Goal: Task Accomplishment & Management: Manage account settings

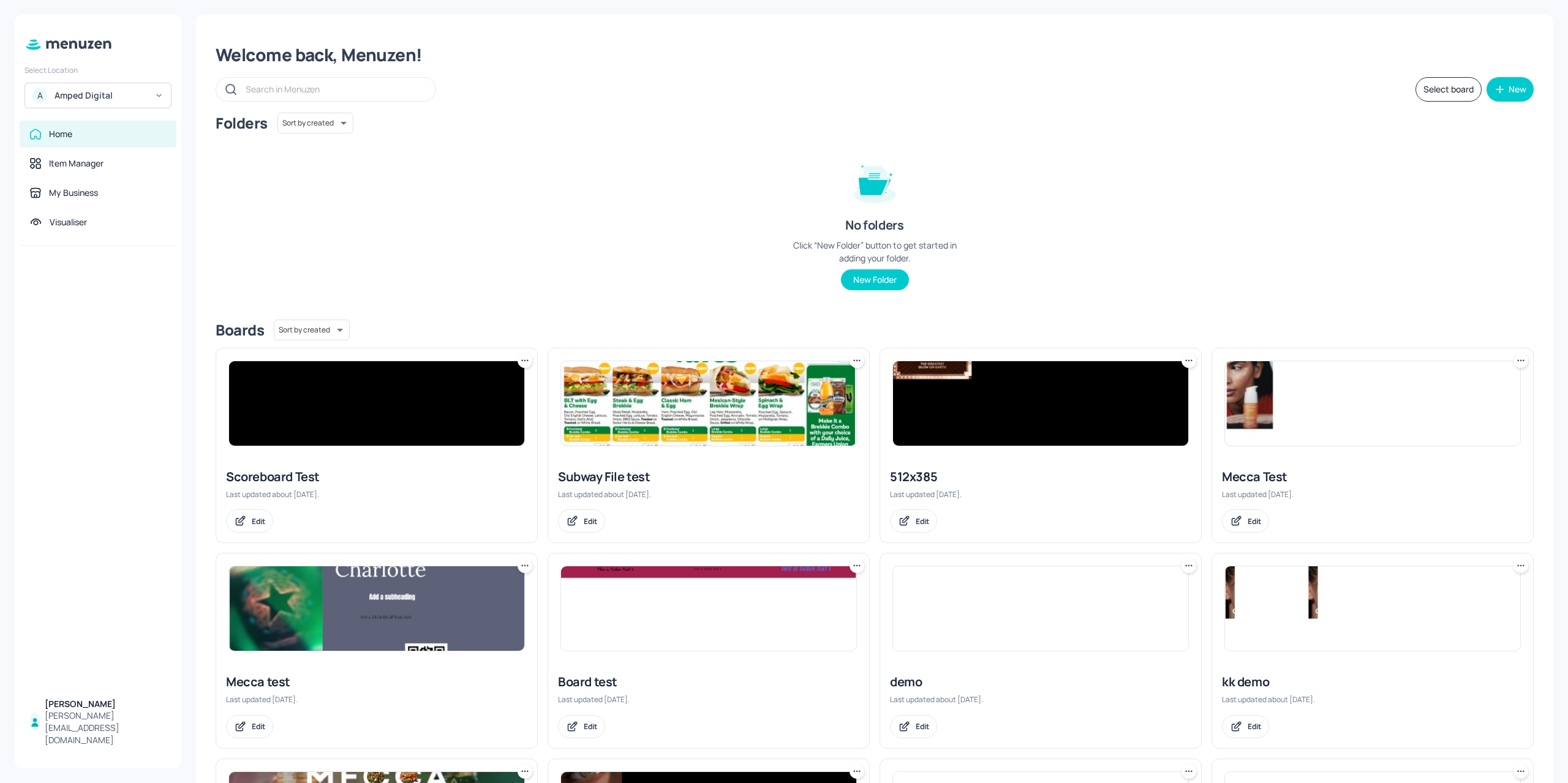
click at [121, 101] on div "Amped Digital" at bounding box center [101, 95] width 93 height 12
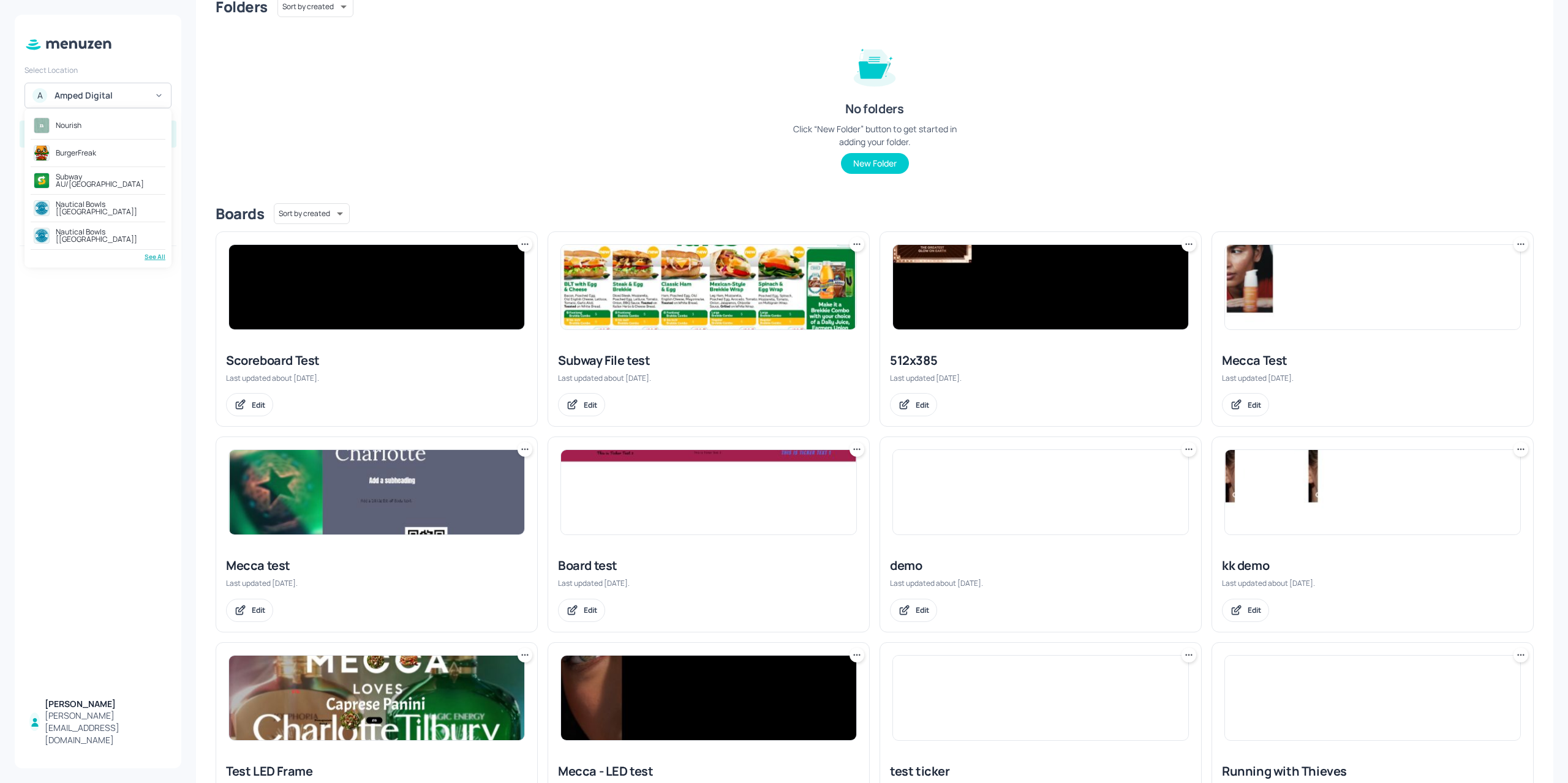
click at [85, 185] on div "Subway AU/[GEOGRAPHIC_DATA]" at bounding box center [98, 180] width 135 height 22
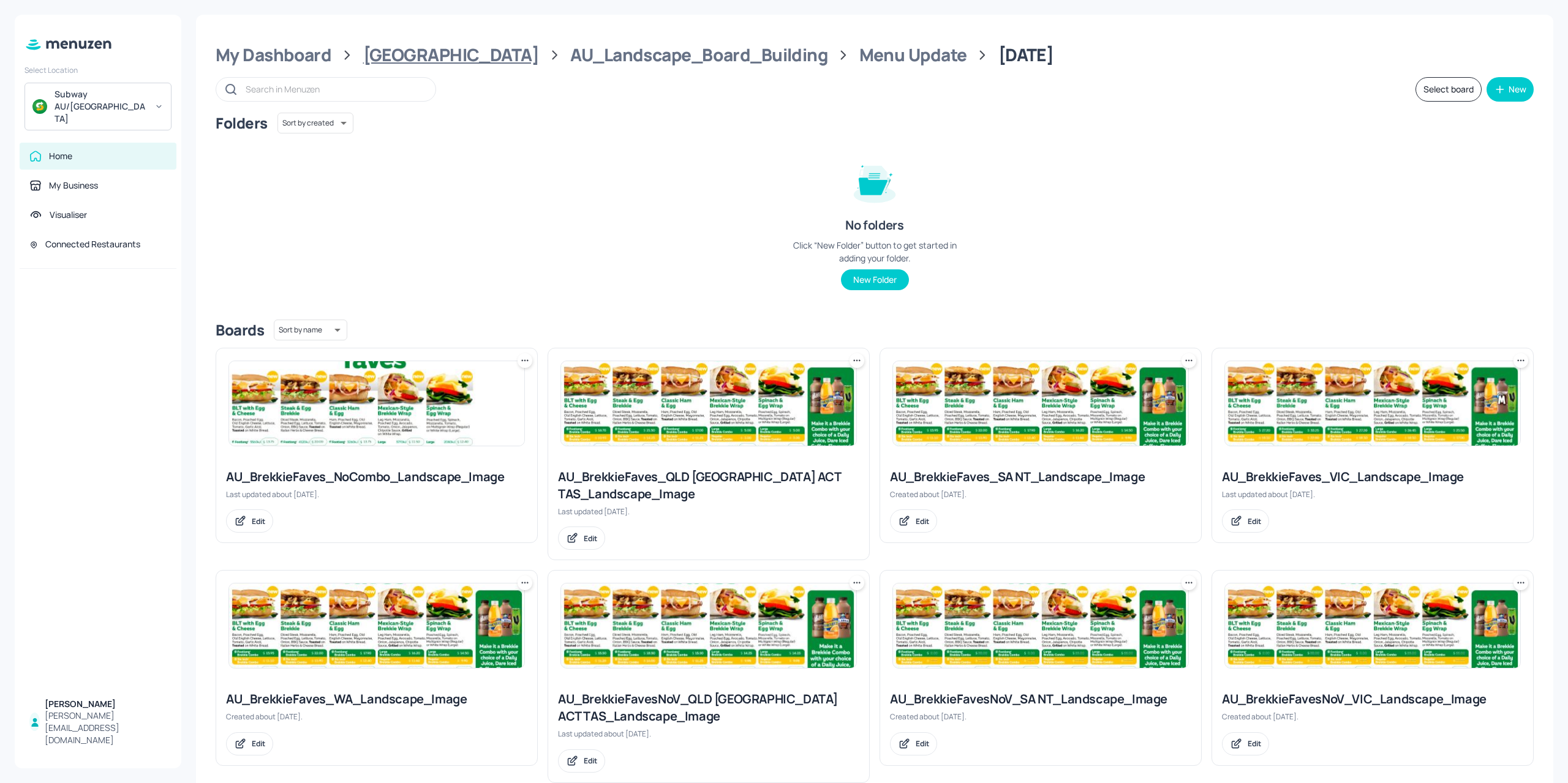
click at [386, 63] on div "[GEOGRAPHIC_DATA]" at bounding box center [450, 55] width 175 height 22
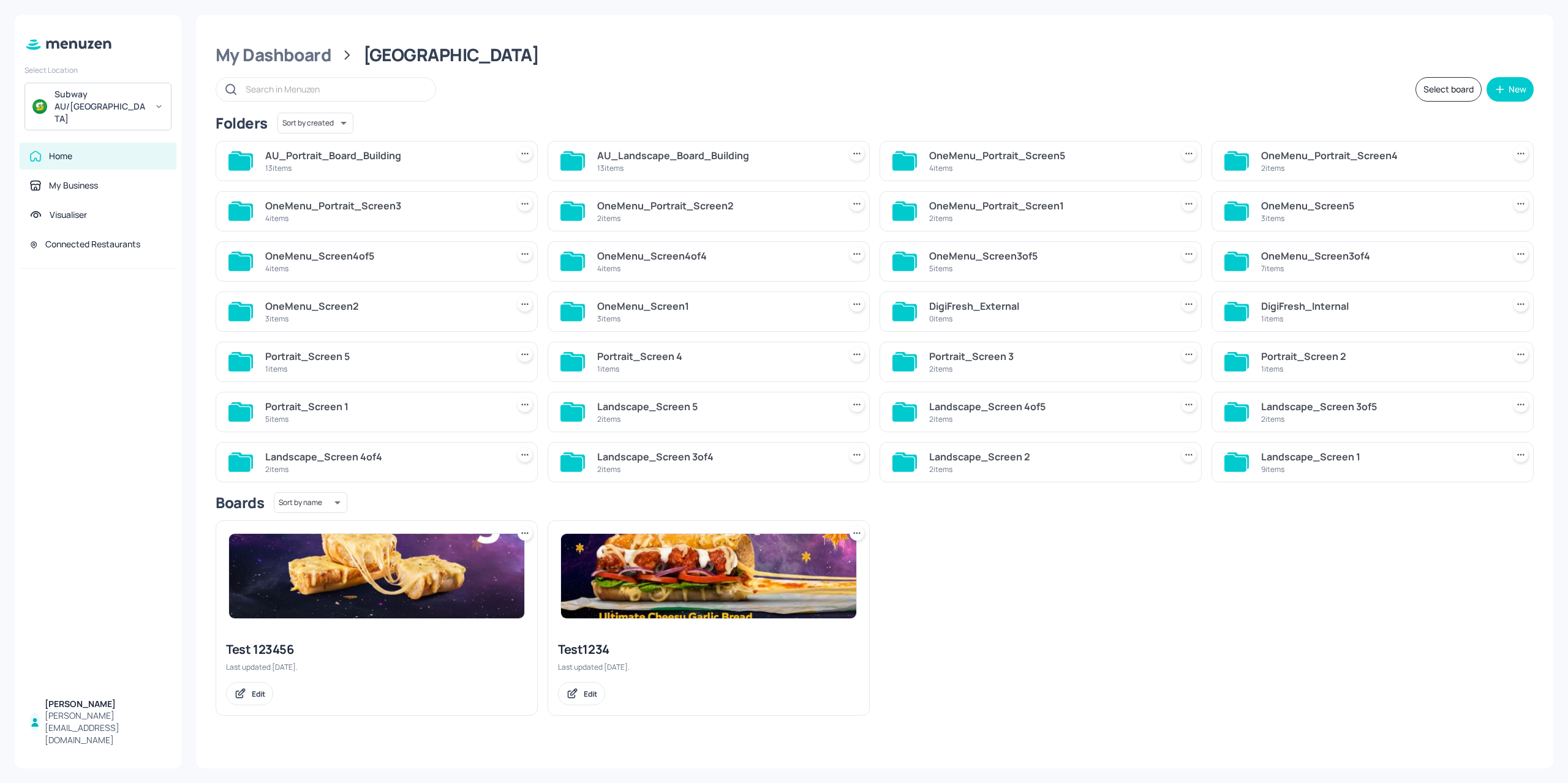
drag, startPoint x: 288, startPoint y: 183, endPoint x: 297, endPoint y: 175, distance: 12.0
click at [294, 177] on div "AU_Portrait_Board_Building 13 items AU_Landscape_Board_Building 13 items OneMen…" at bounding box center [869, 306] width 1328 height 351
click at [297, 175] on div "AU_Portrait_Board_Building 13 items" at bounding box center [384, 161] width 238 height 29
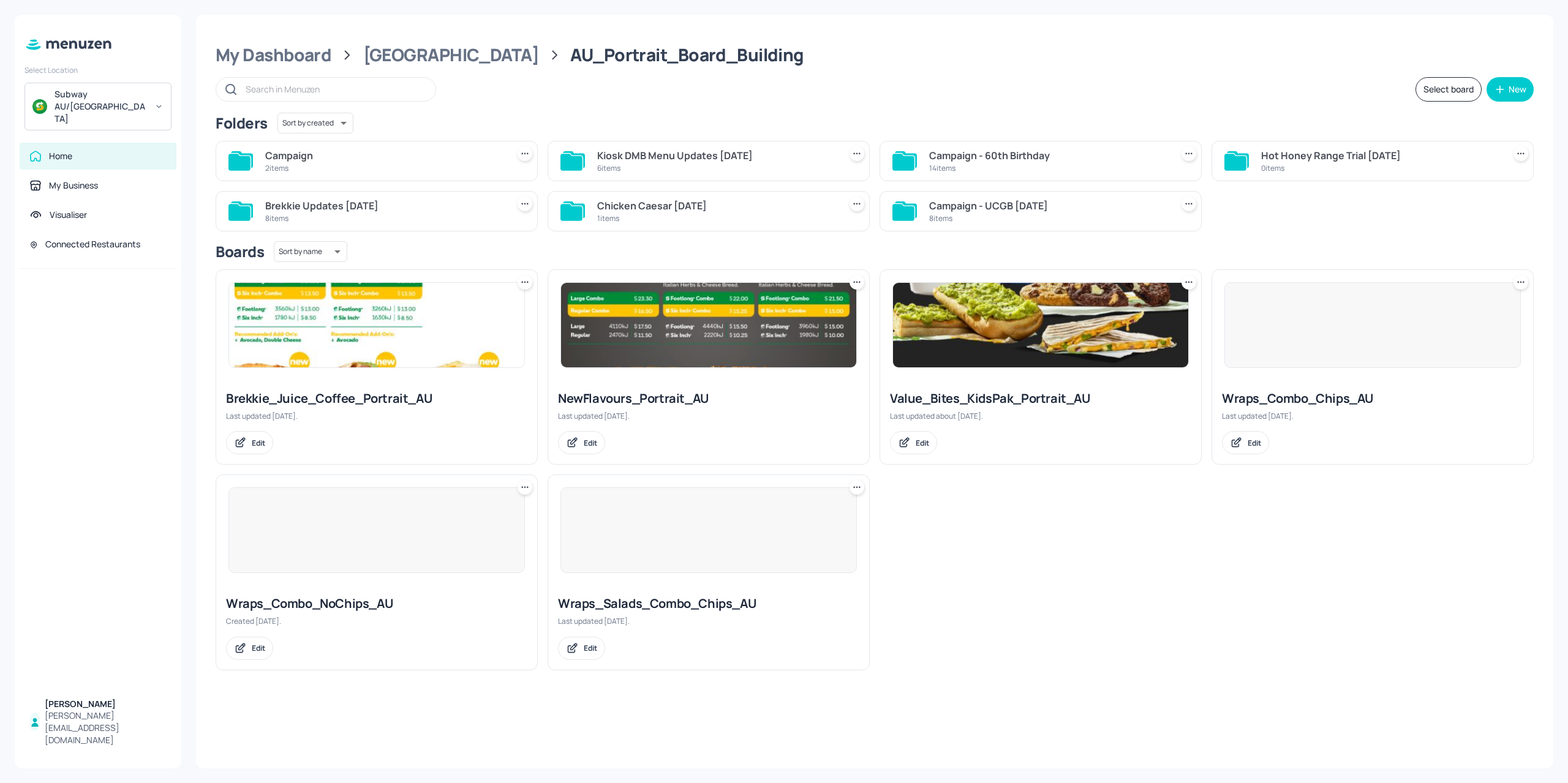
click at [1086, 131] on div "Campaign - 60th Birthday 14 items" at bounding box center [1036, 155] width 332 height 50
click at [1072, 143] on div "Campaign - 60th Birthday 14 items" at bounding box center [1040, 161] width 322 height 41
click at [1067, 157] on div "Campaign - 60th Birthday" at bounding box center [1048, 155] width 238 height 15
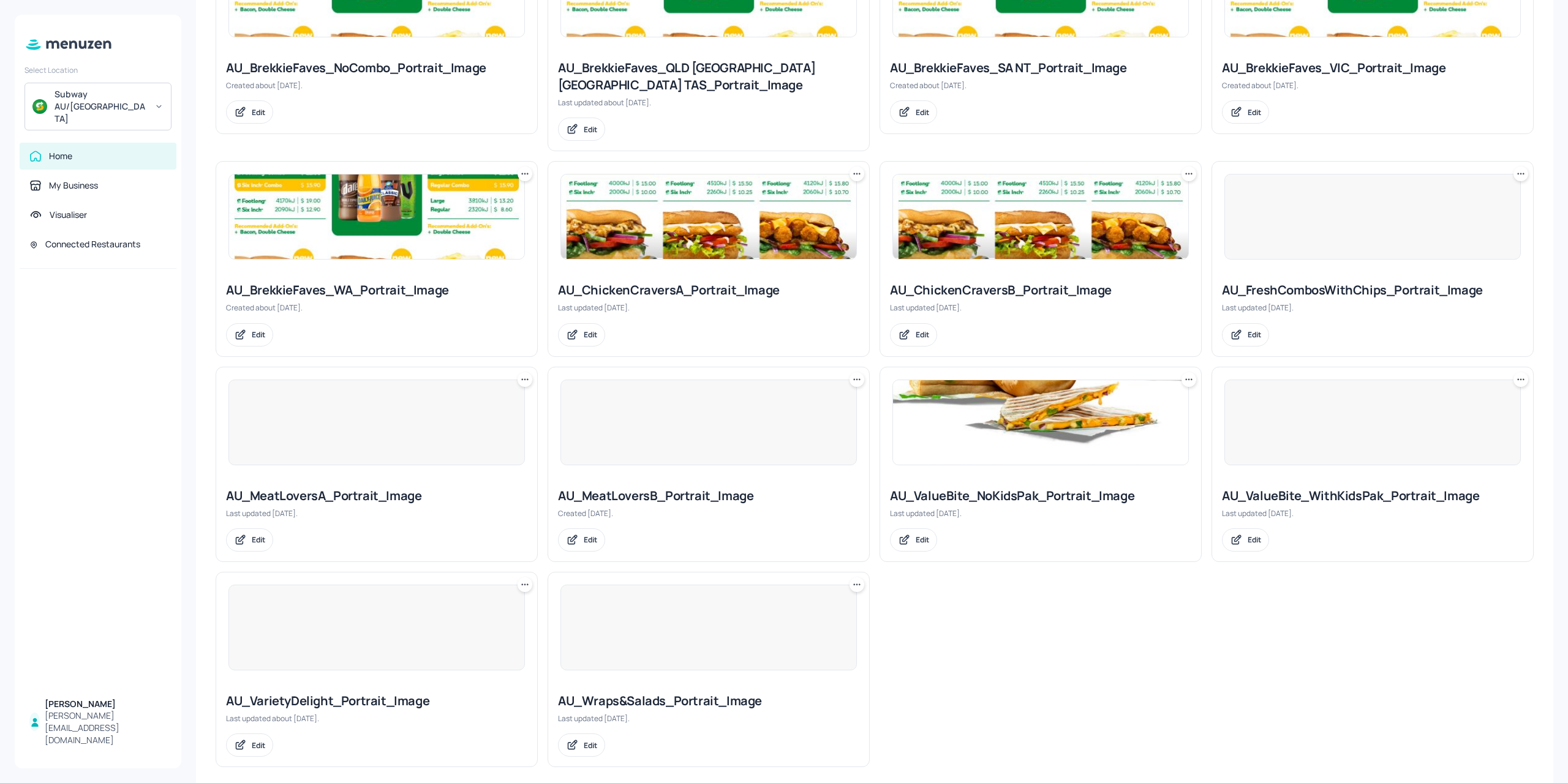
scroll to position [419, 0]
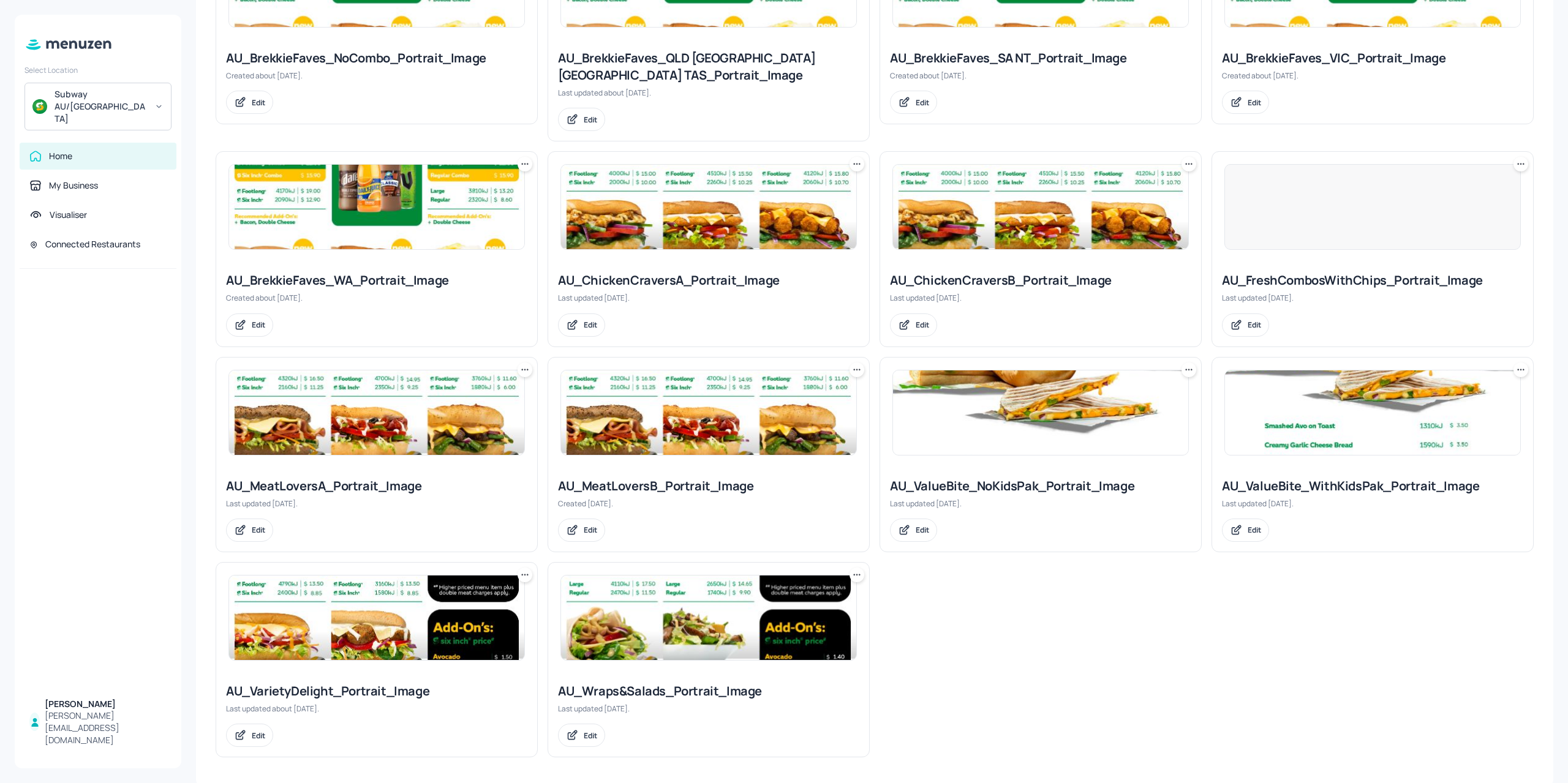
click at [732, 631] on img at bounding box center [709, 618] width 295 height 85
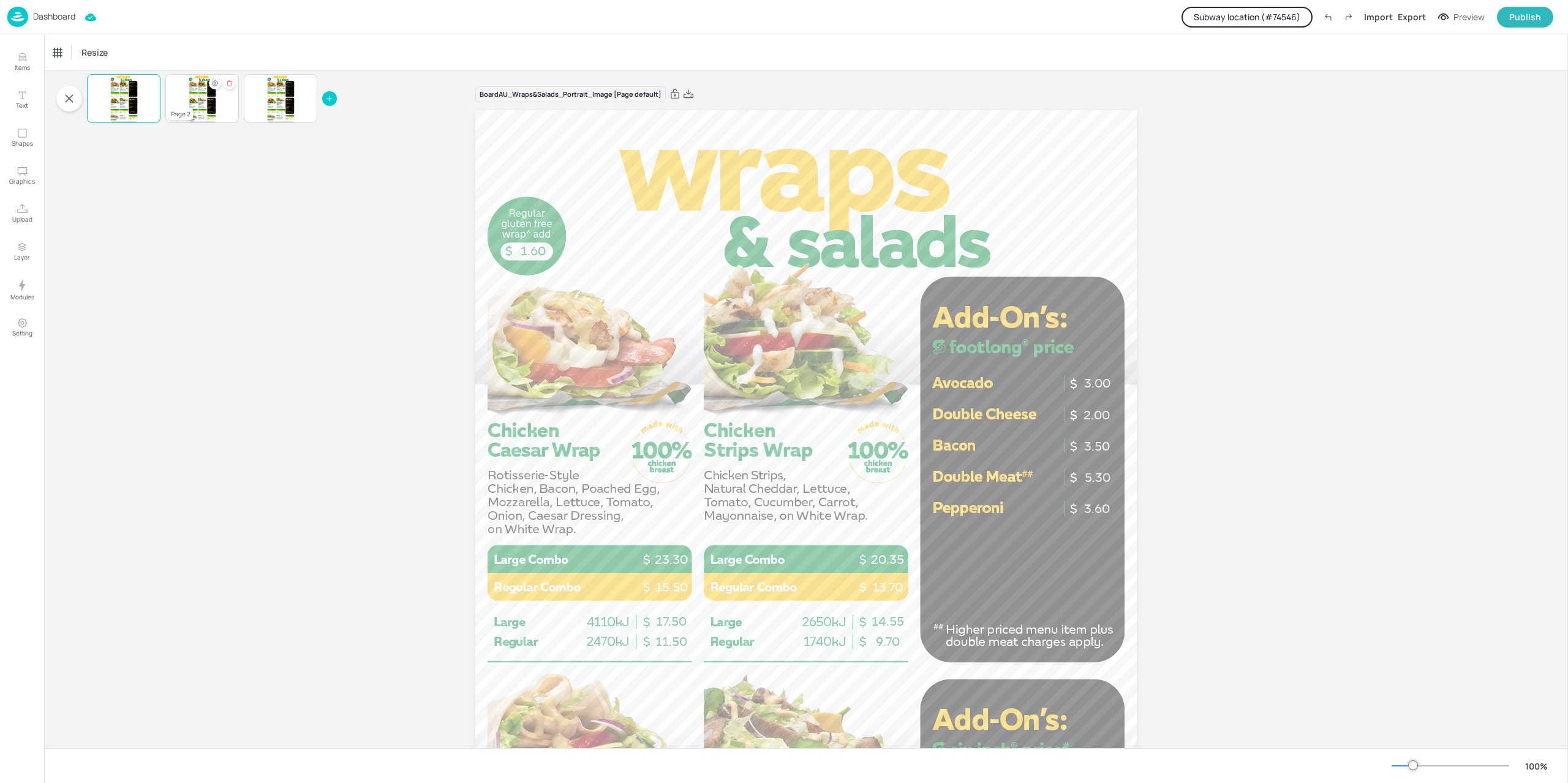
click at [217, 110] on div "1.60 12.50 18.70 8.50 12.90 10.00 17.30 6.00 11.50 15.25 9.95 21.05 13.95 13.70…" at bounding box center [202, 98] width 73 height 49
click at [276, 108] on div at bounding box center [280, 98] width 27 height 49
click at [206, 113] on span "9.95" at bounding box center [206, 113] width 1 height 1
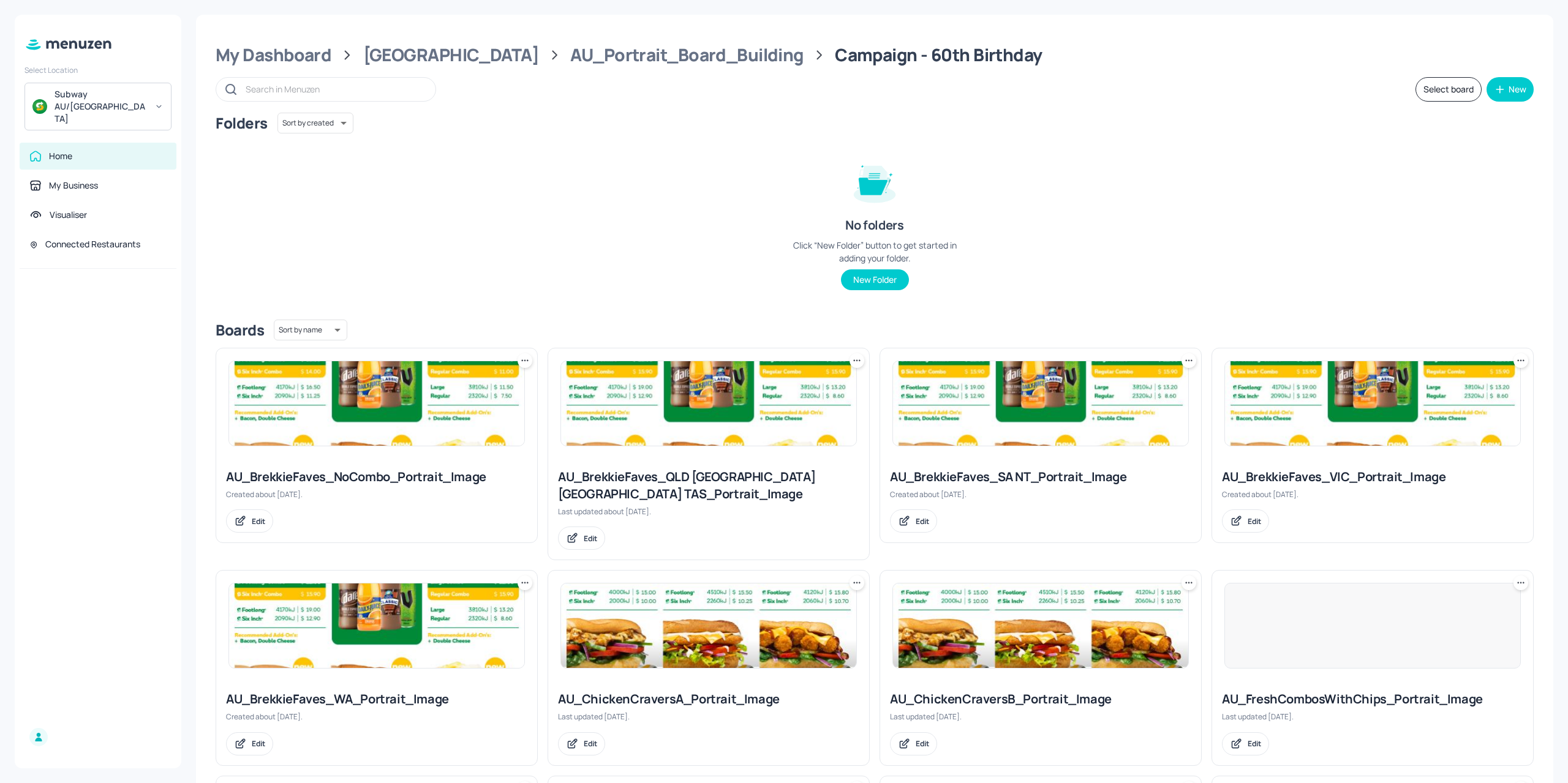
click at [297, 42] on div "My Dashboard Australia AU_Portrait_Board_Building Campaign - 60th Birthday Sele…" at bounding box center [875, 610] width 1357 height 1191
click at [295, 47] on div "My Dashboard" at bounding box center [273, 55] width 115 height 22
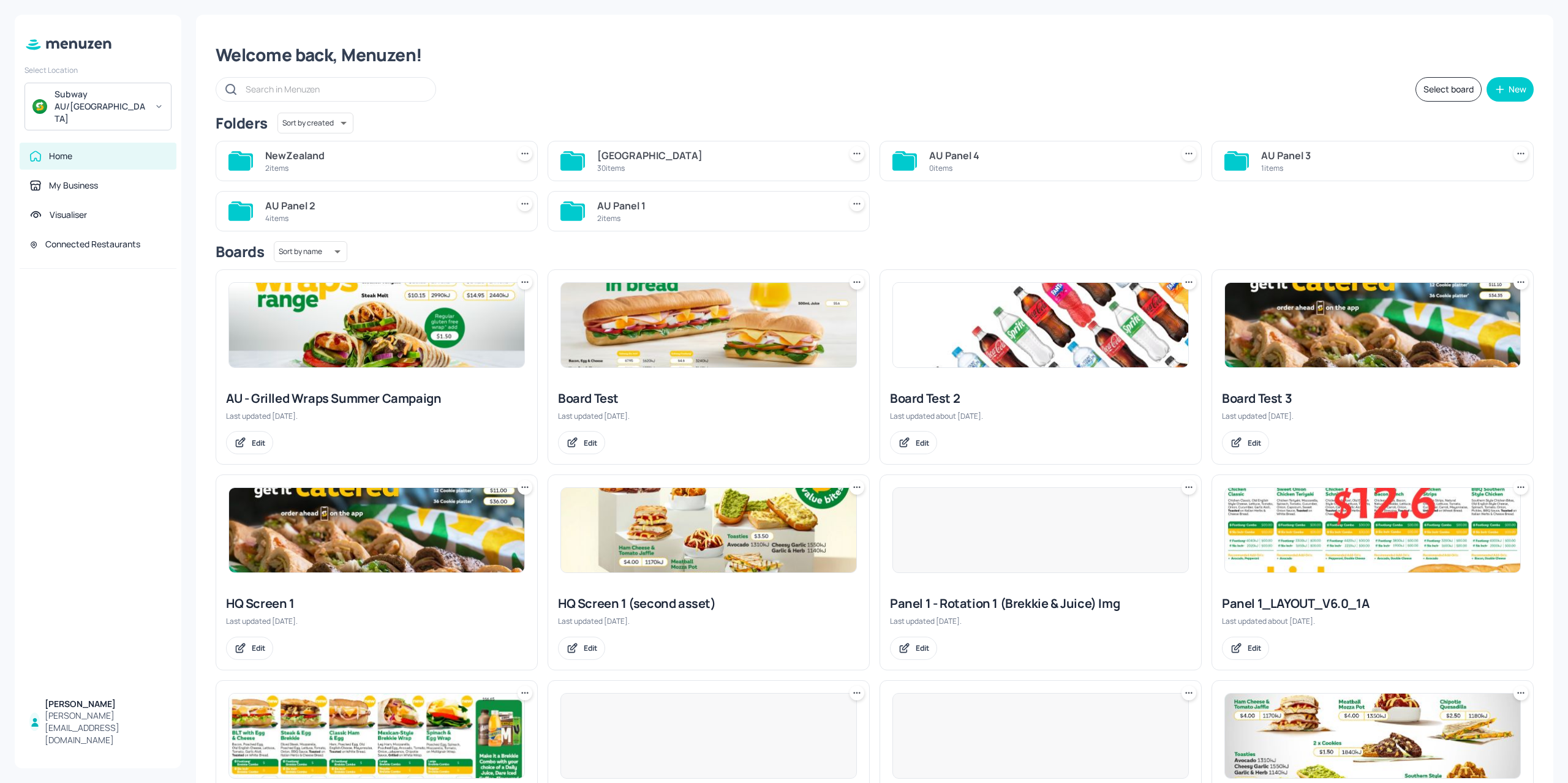
click at [415, 327] on img at bounding box center [376, 325] width 295 height 85
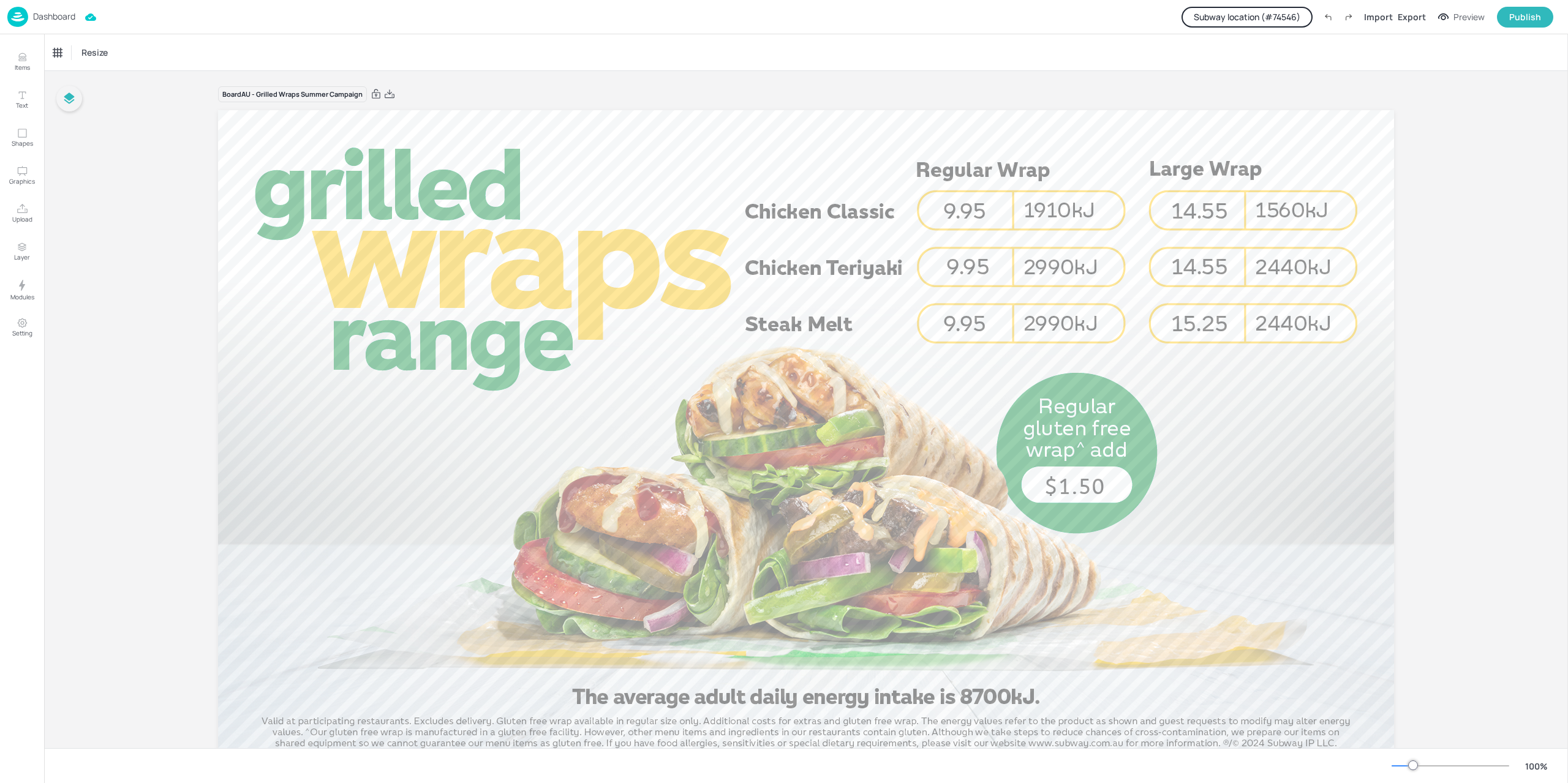
click at [65, 97] on icon "button" at bounding box center [69, 99] width 15 height 15
click at [176, 101] on icon at bounding box center [172, 98] width 9 height 9
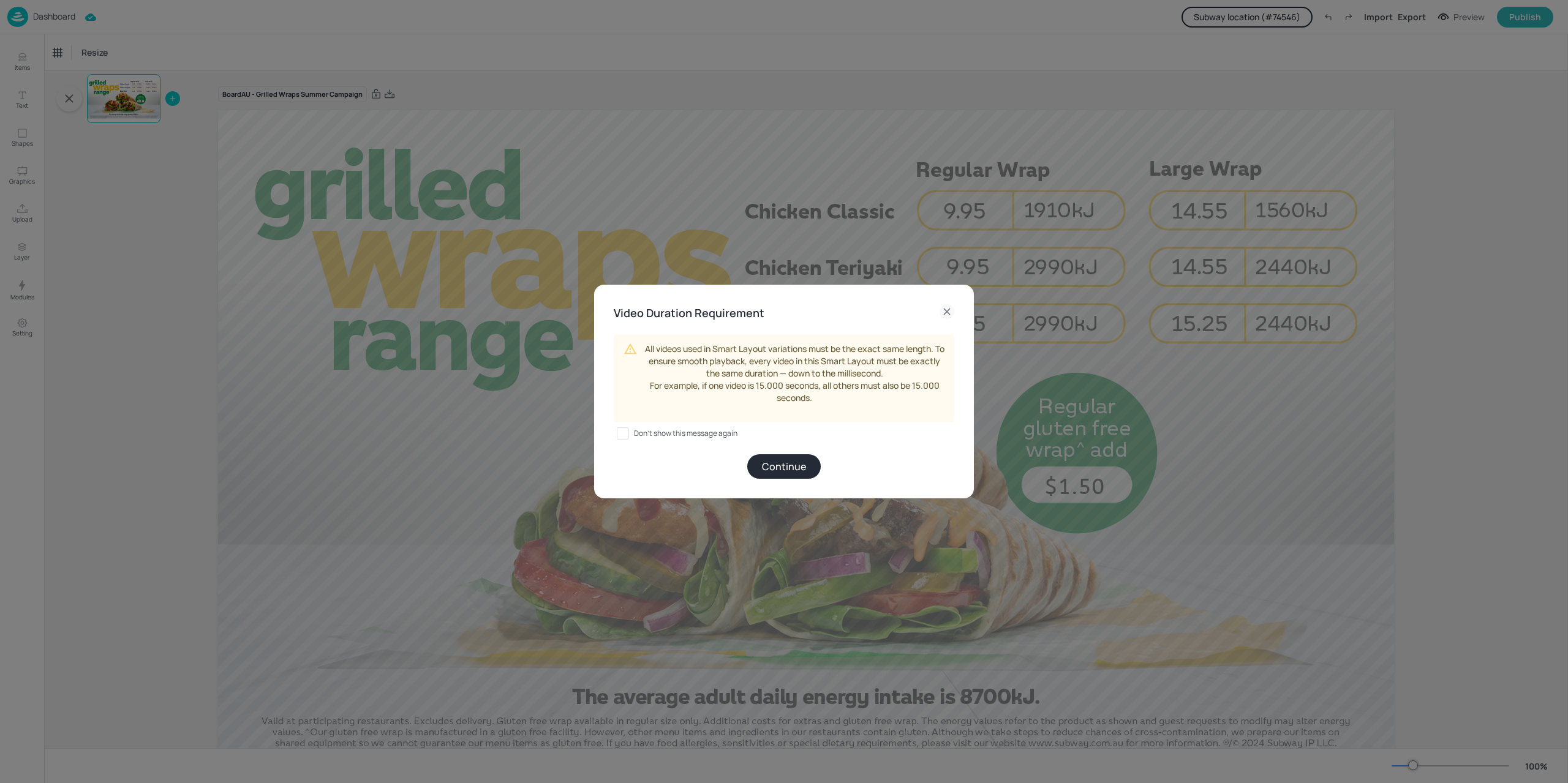
click at [816, 478] on div "Continue" at bounding box center [784, 466] width 340 height 25
click at [795, 468] on button "Continue" at bounding box center [784, 466] width 73 height 25
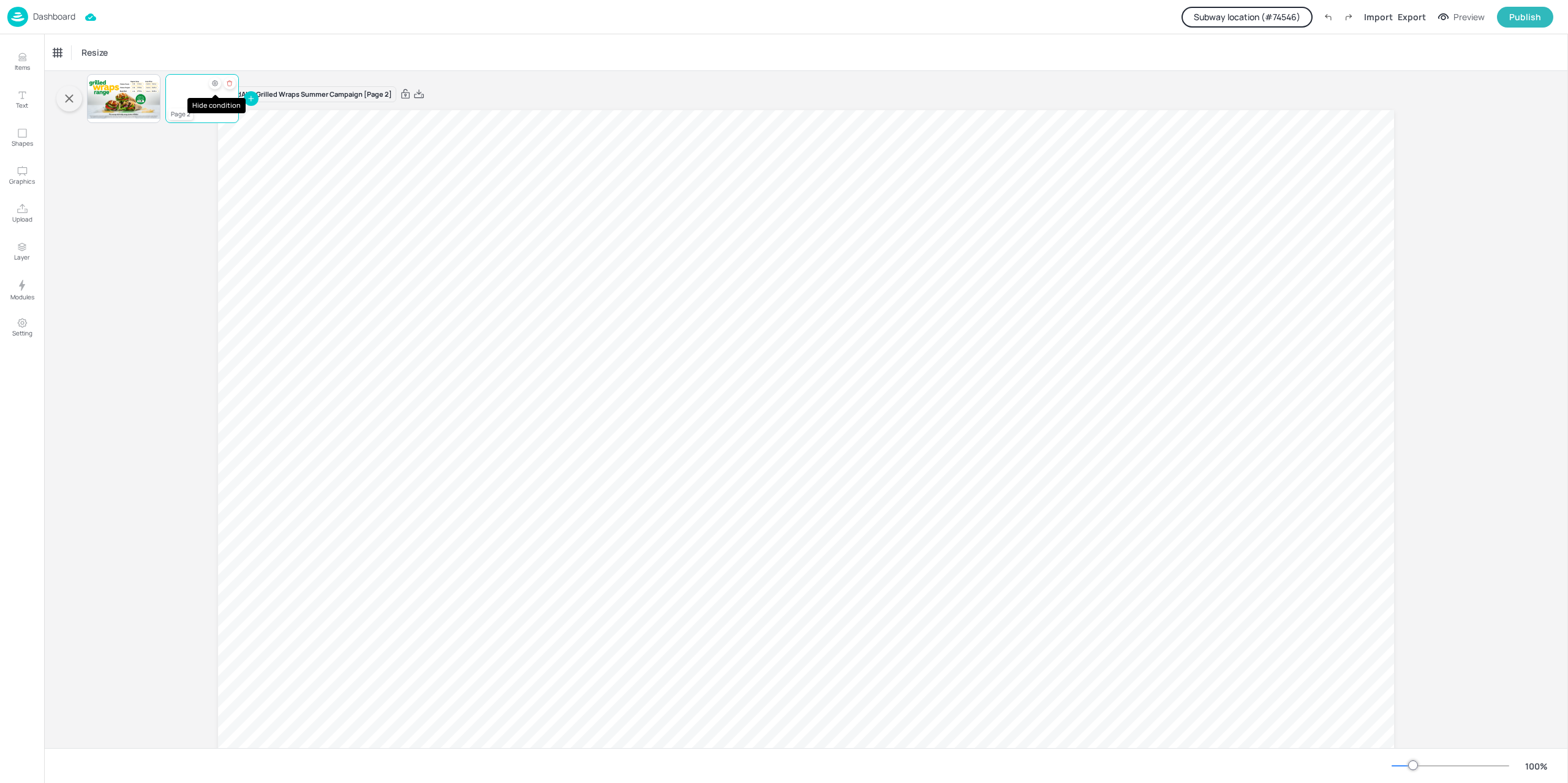
click at [217, 86] on icon "Hide condition" at bounding box center [215, 83] width 7 height 7
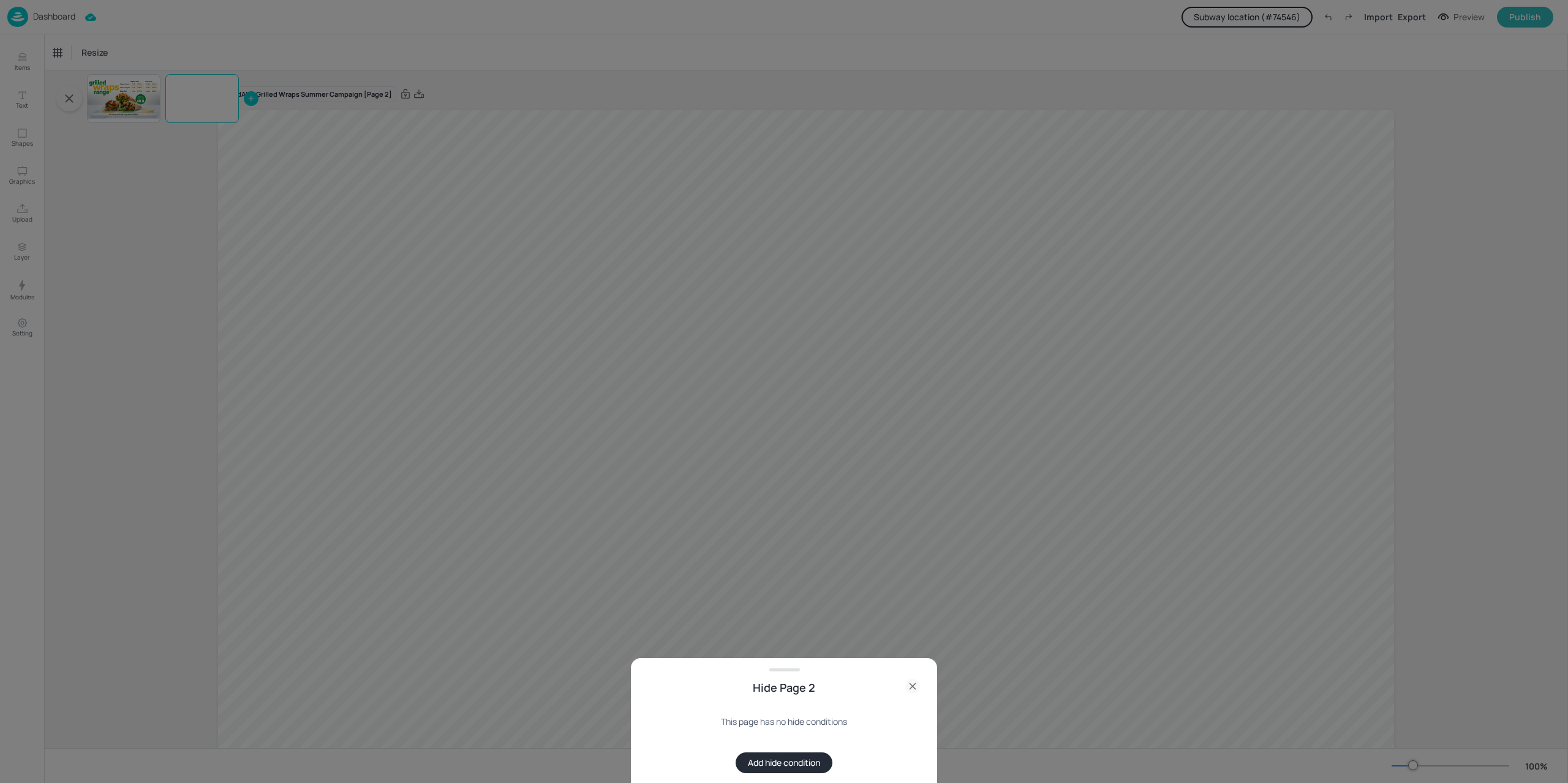
click at [813, 762] on button "Add hide condition" at bounding box center [783, 762] width 97 height 21
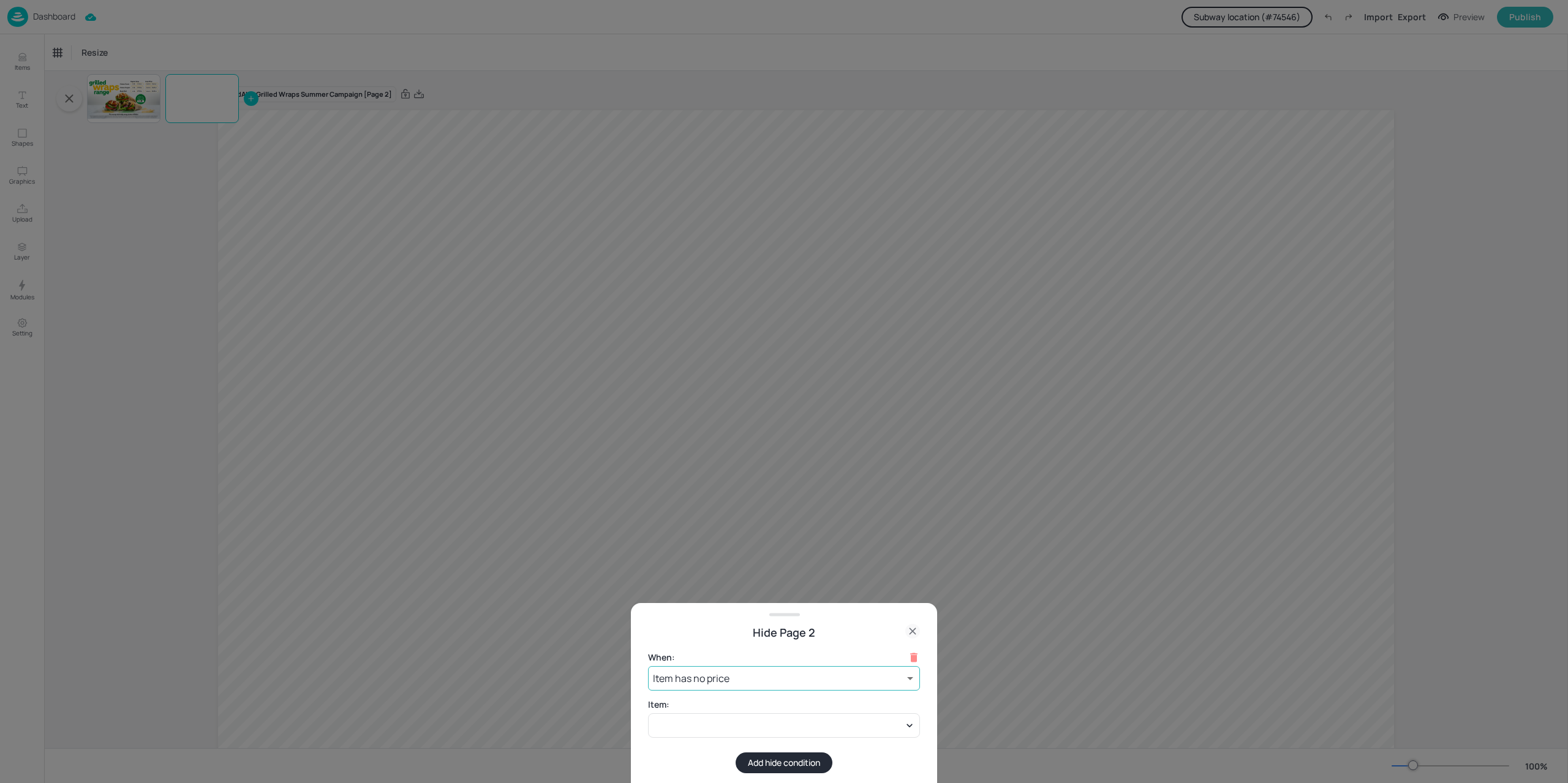
click at [872, 685] on body "Dashboard Subway location (# 74546 ) Import Export Preview Publish Items Text S…" at bounding box center [784, 392] width 1568 height 783
click at [765, 712] on li "Item has no price" at bounding box center [784, 706] width 272 height 22
click at [774, 723] on div at bounding box center [784, 725] width 272 height 25
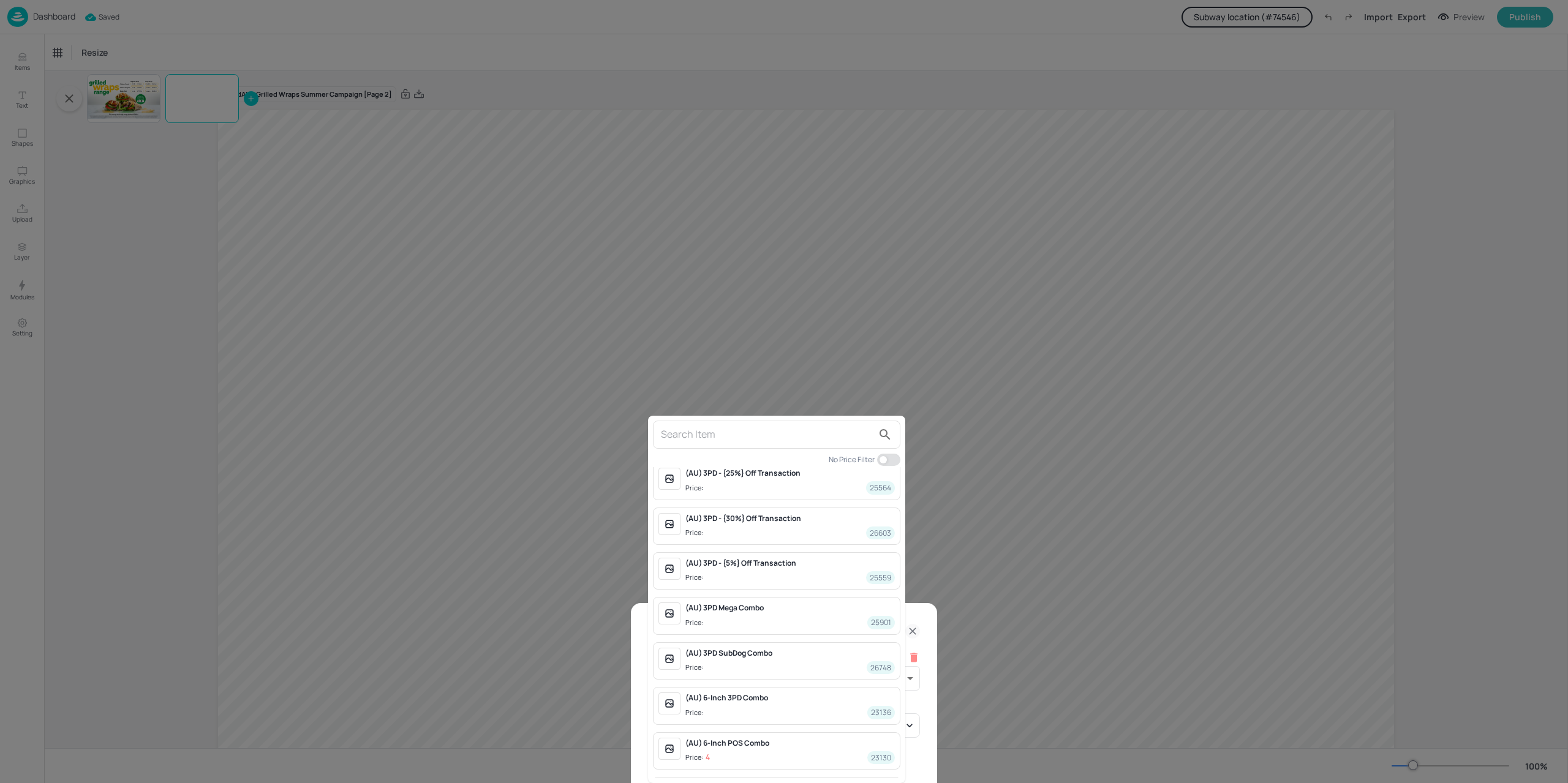
scroll to position [1054, 0]
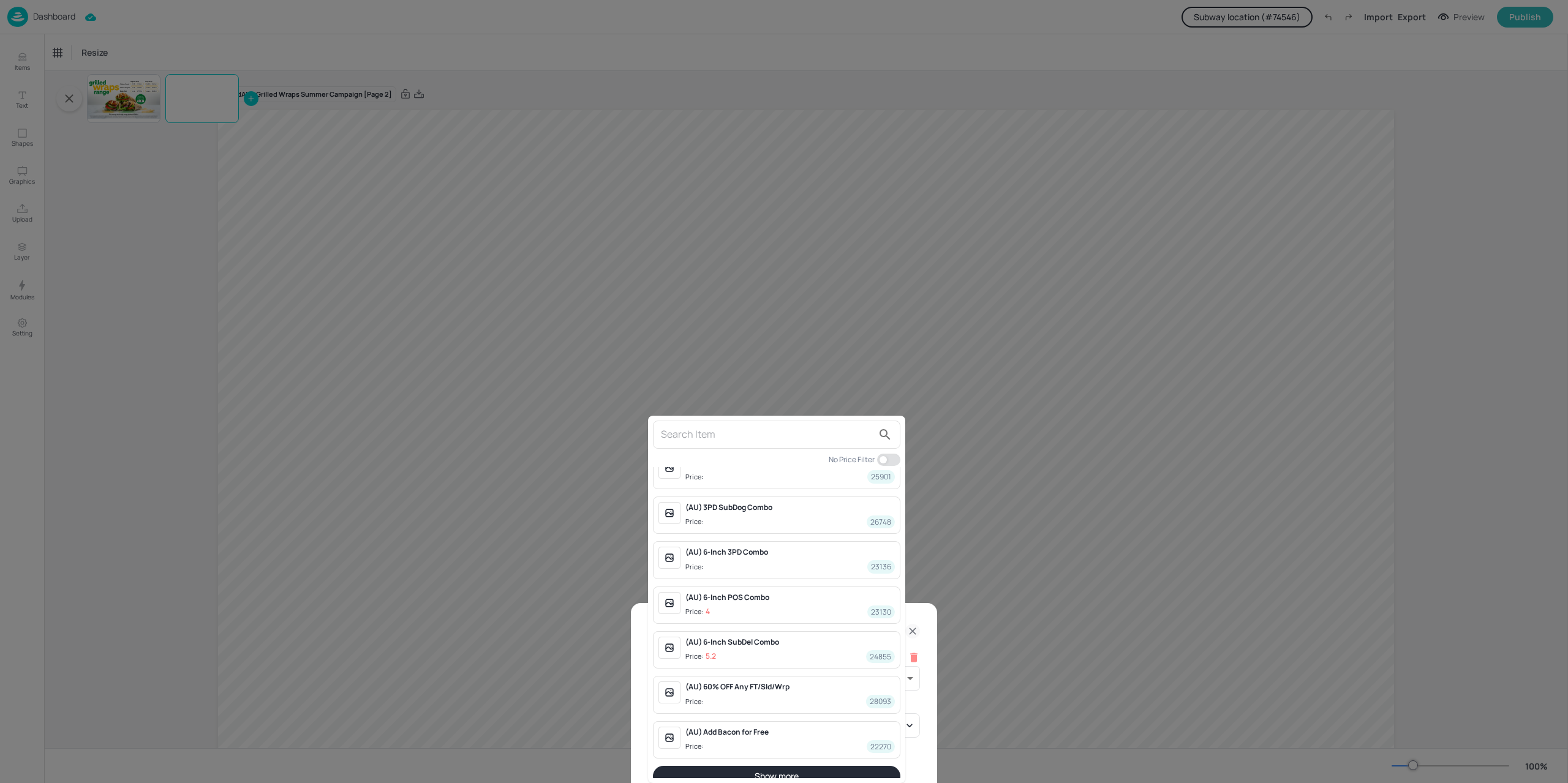
click at [252, 367] on div at bounding box center [784, 392] width 1568 height 783
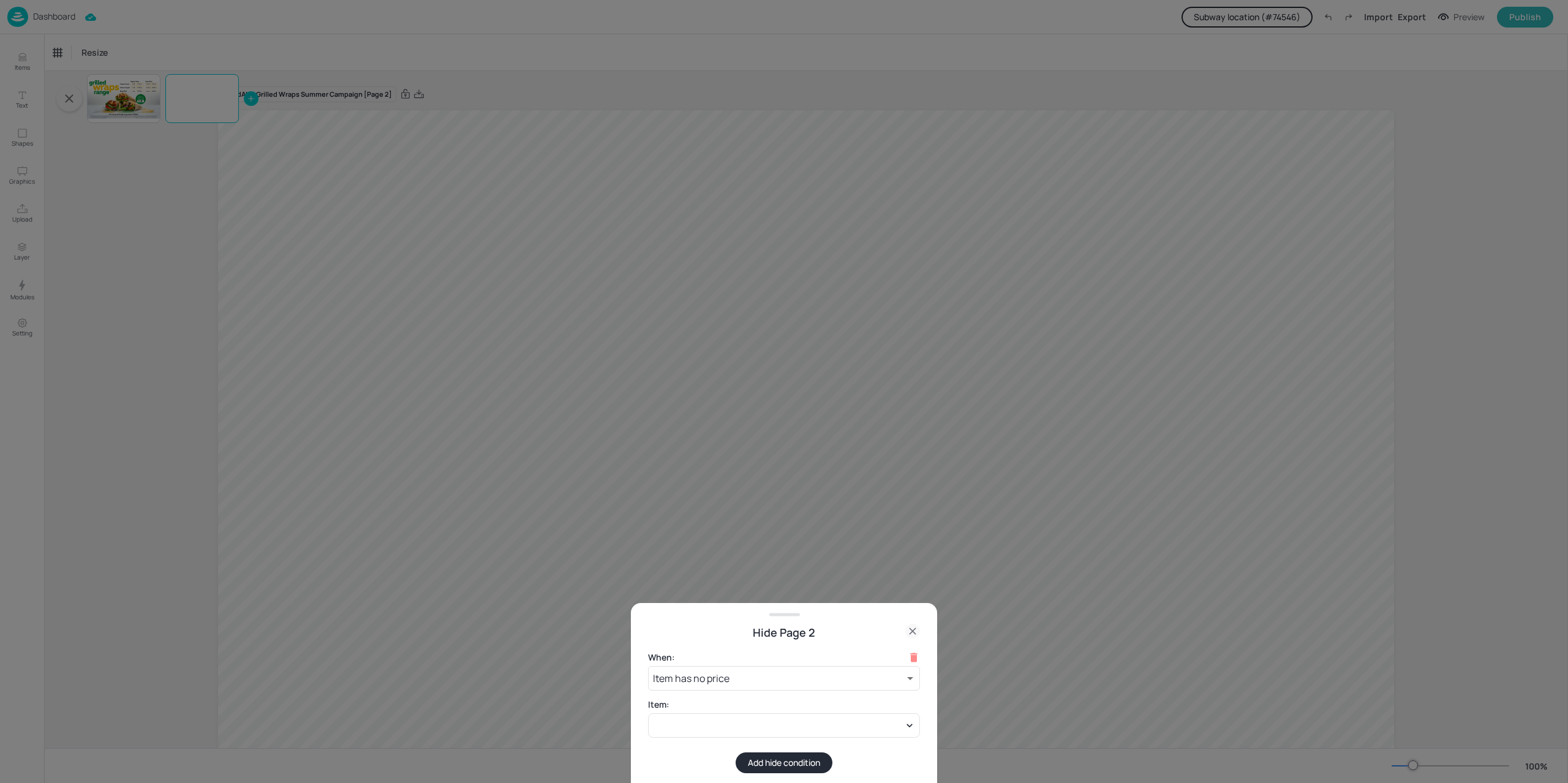
click at [208, 153] on div at bounding box center [784, 392] width 1568 height 783
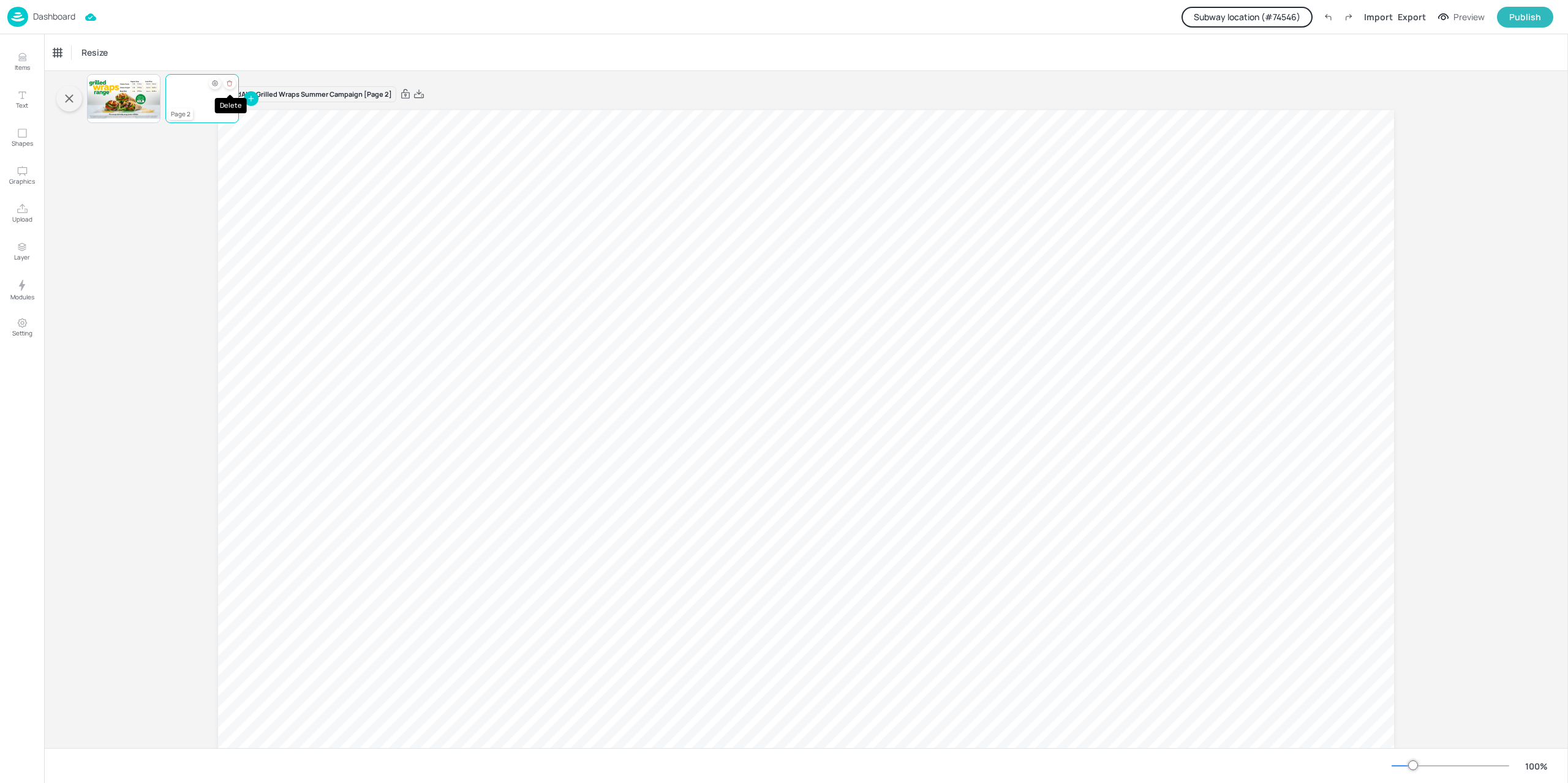
click at [232, 83] on icon "Delete" at bounding box center [230, 83] width 7 height 7
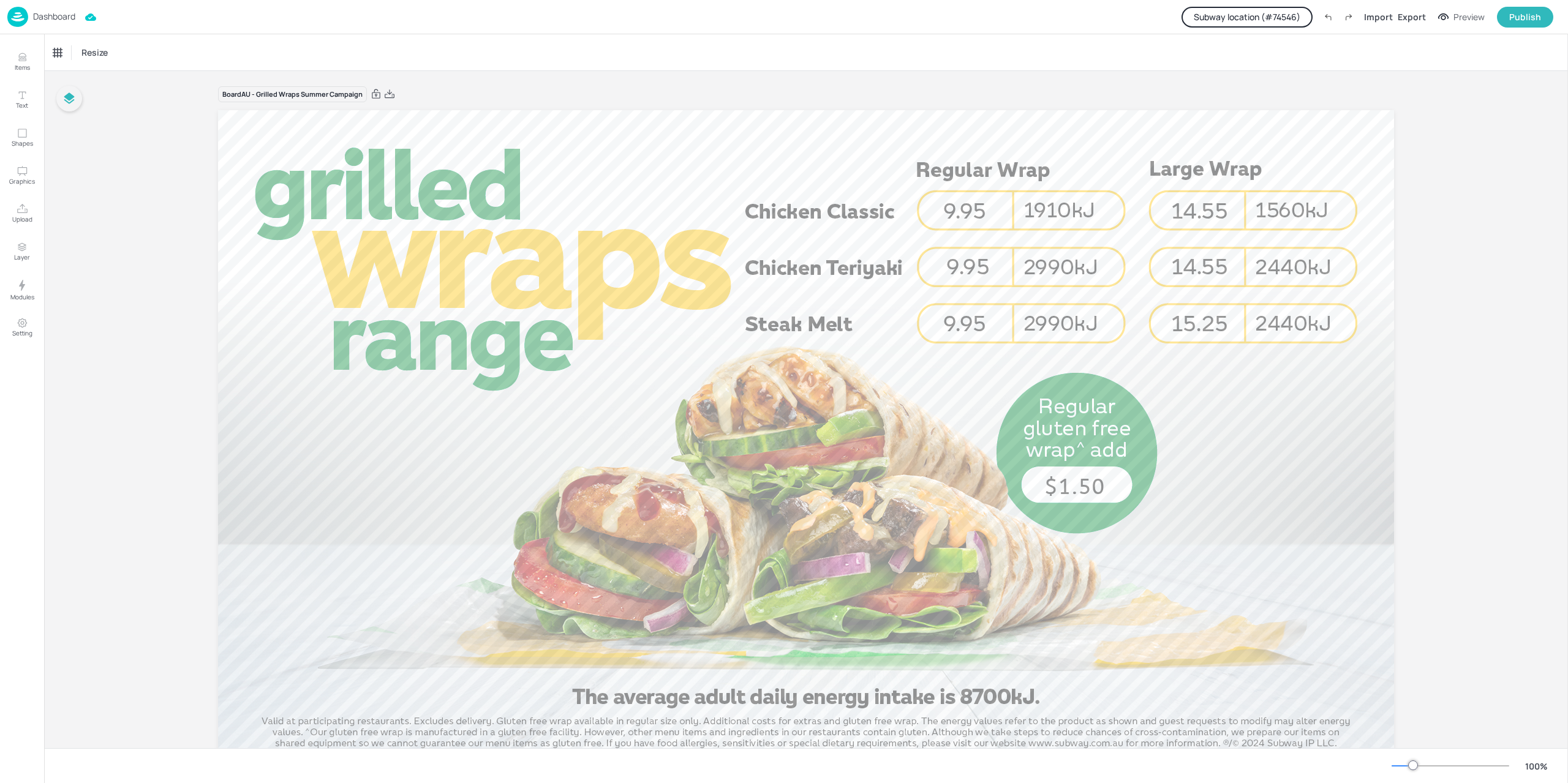
click at [28, 19] on div "Dashboard" at bounding box center [41, 17] width 68 height 20
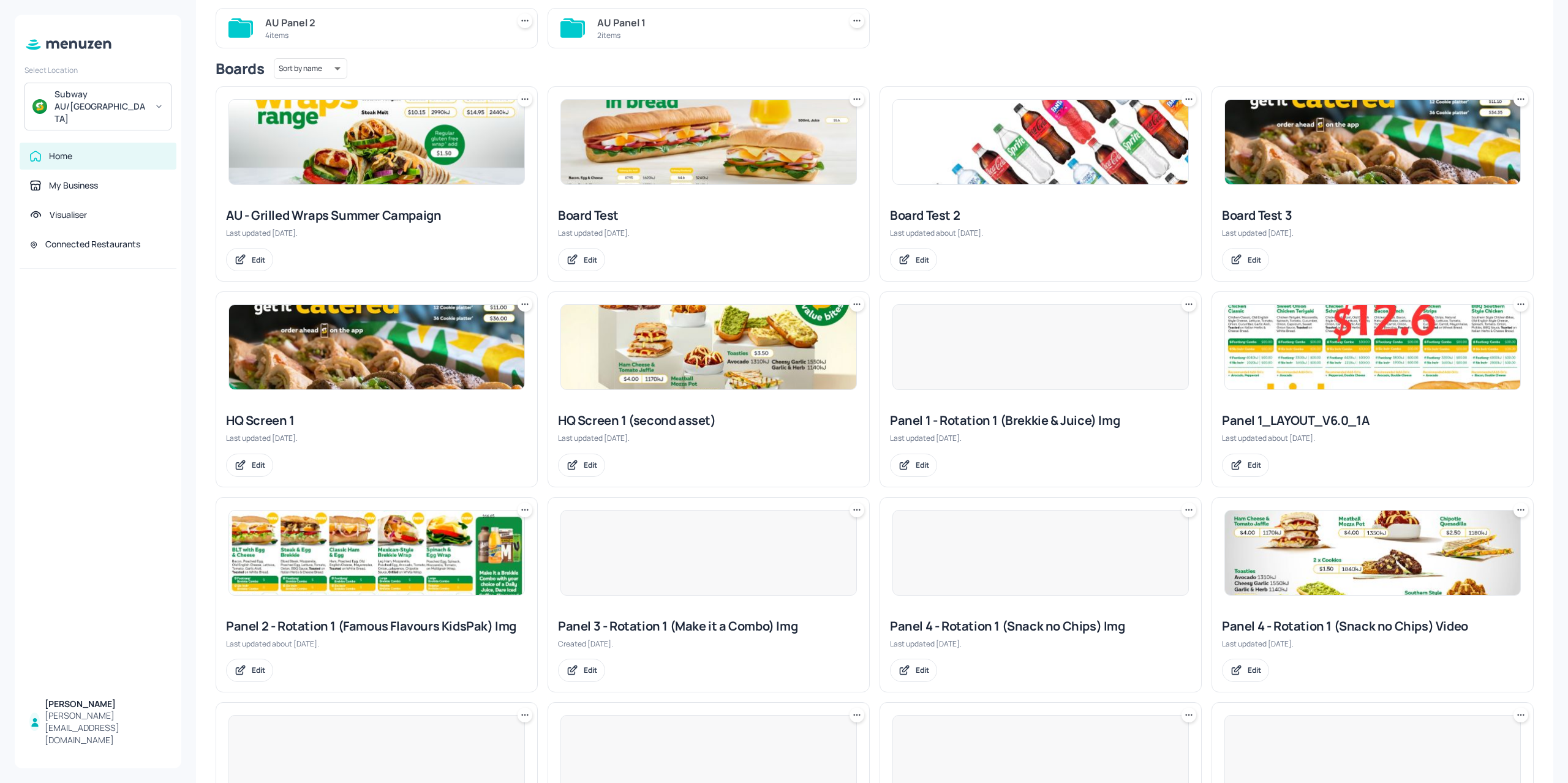
scroll to position [183, 0]
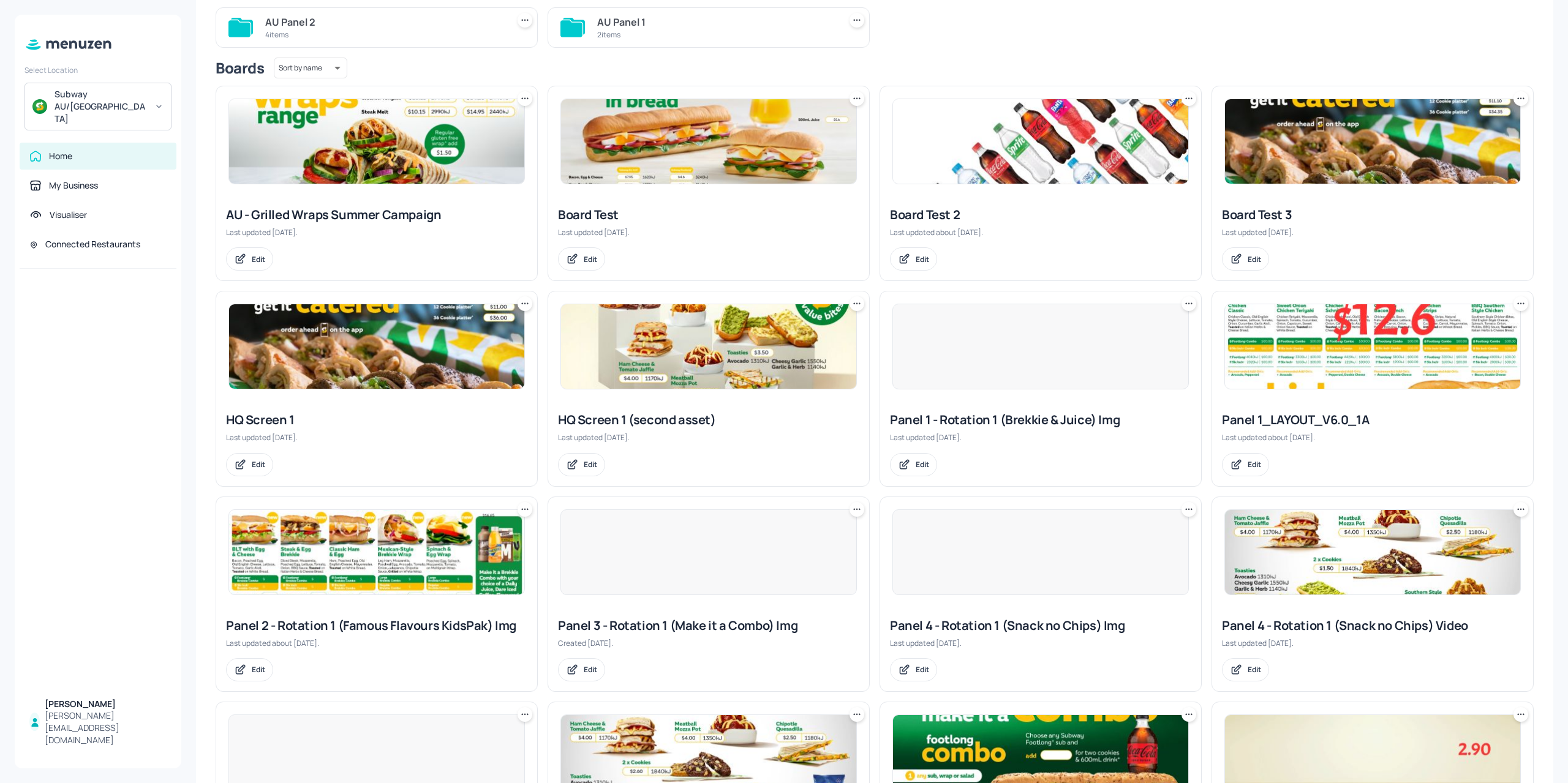
click at [635, 128] on img at bounding box center [709, 141] width 295 height 85
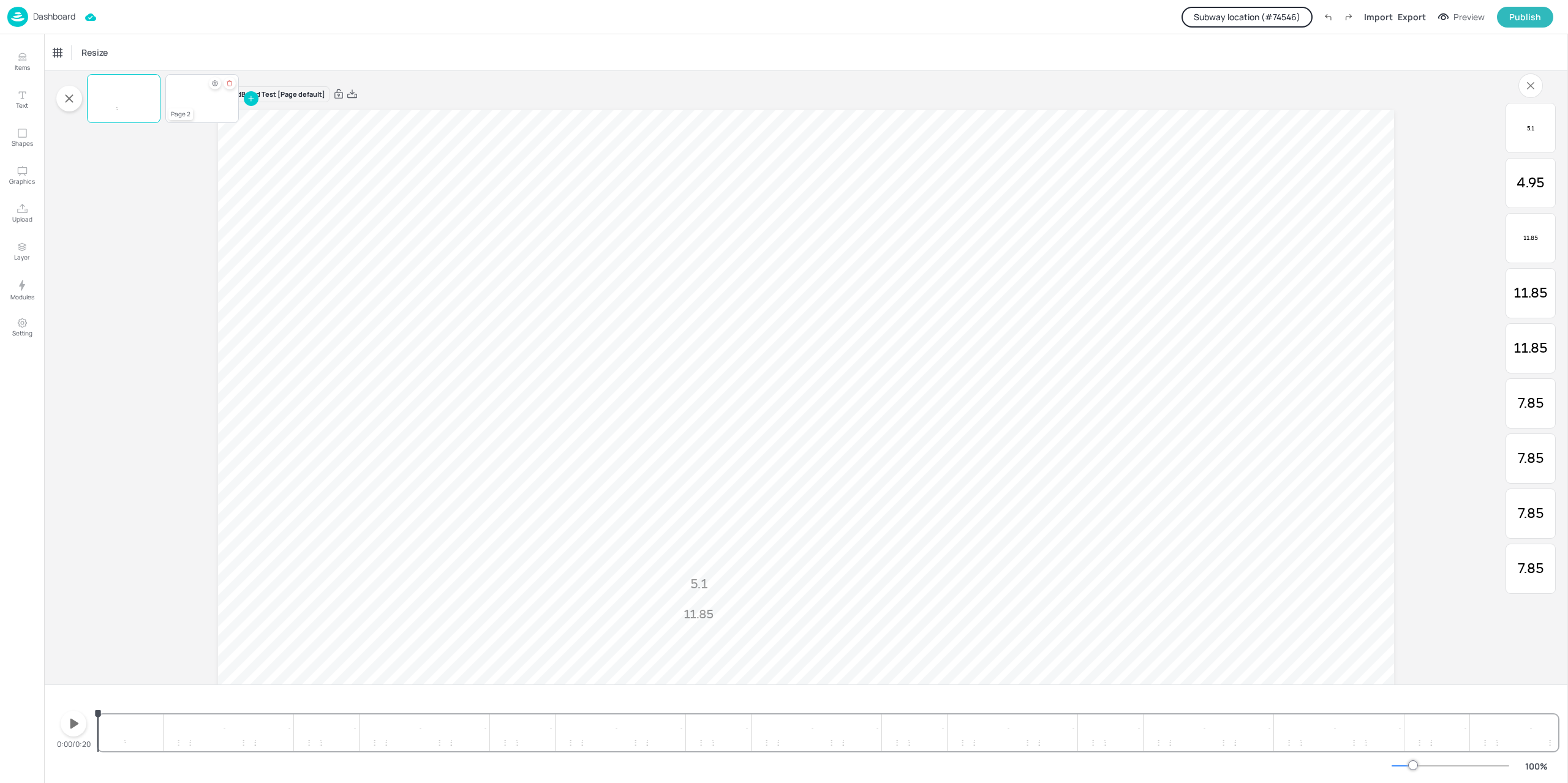
click at [189, 108] on div at bounding box center [202, 99] width 73 height 41
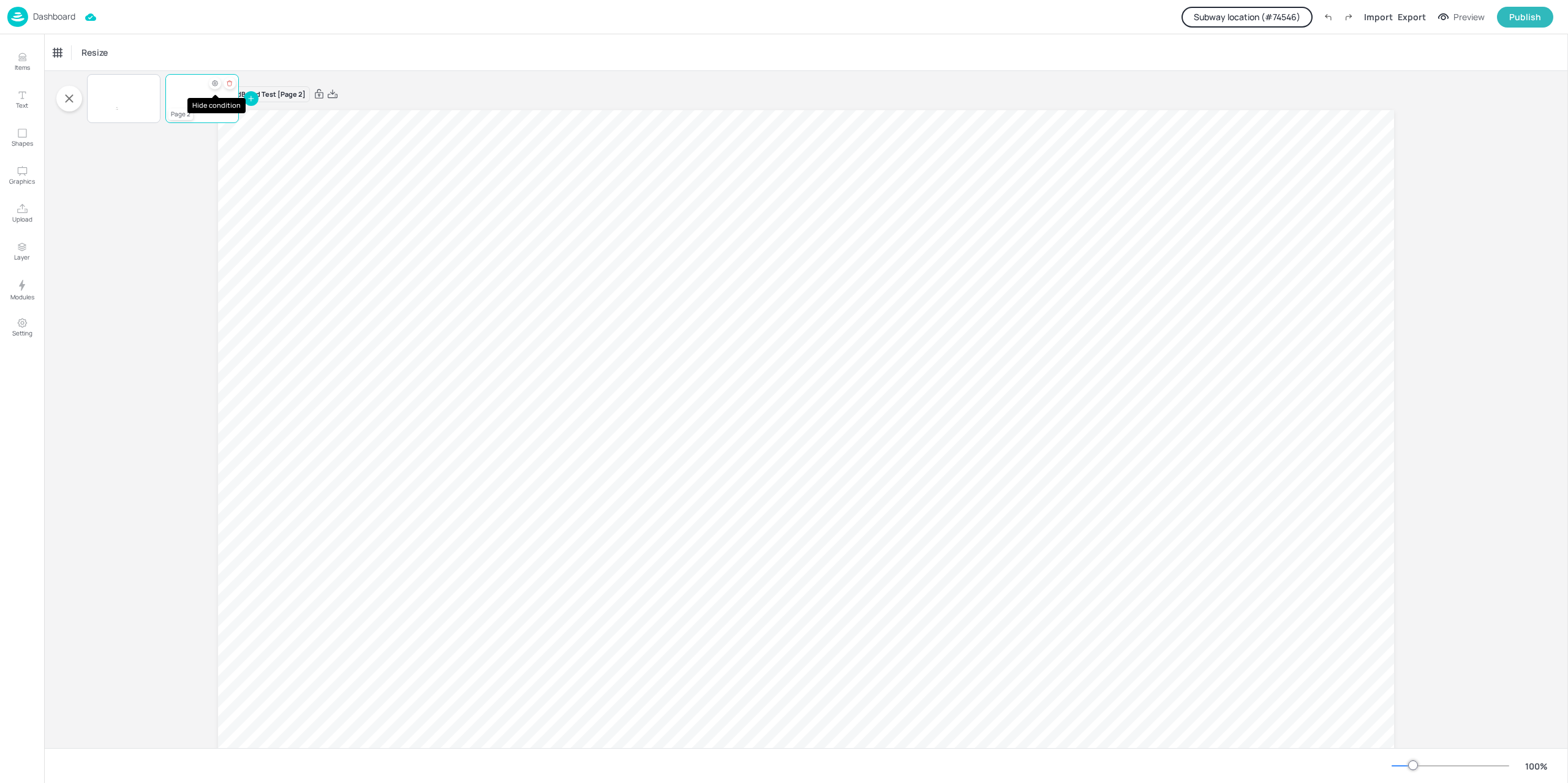
click at [217, 80] on icon "Hide condition" at bounding box center [215, 83] width 7 height 7
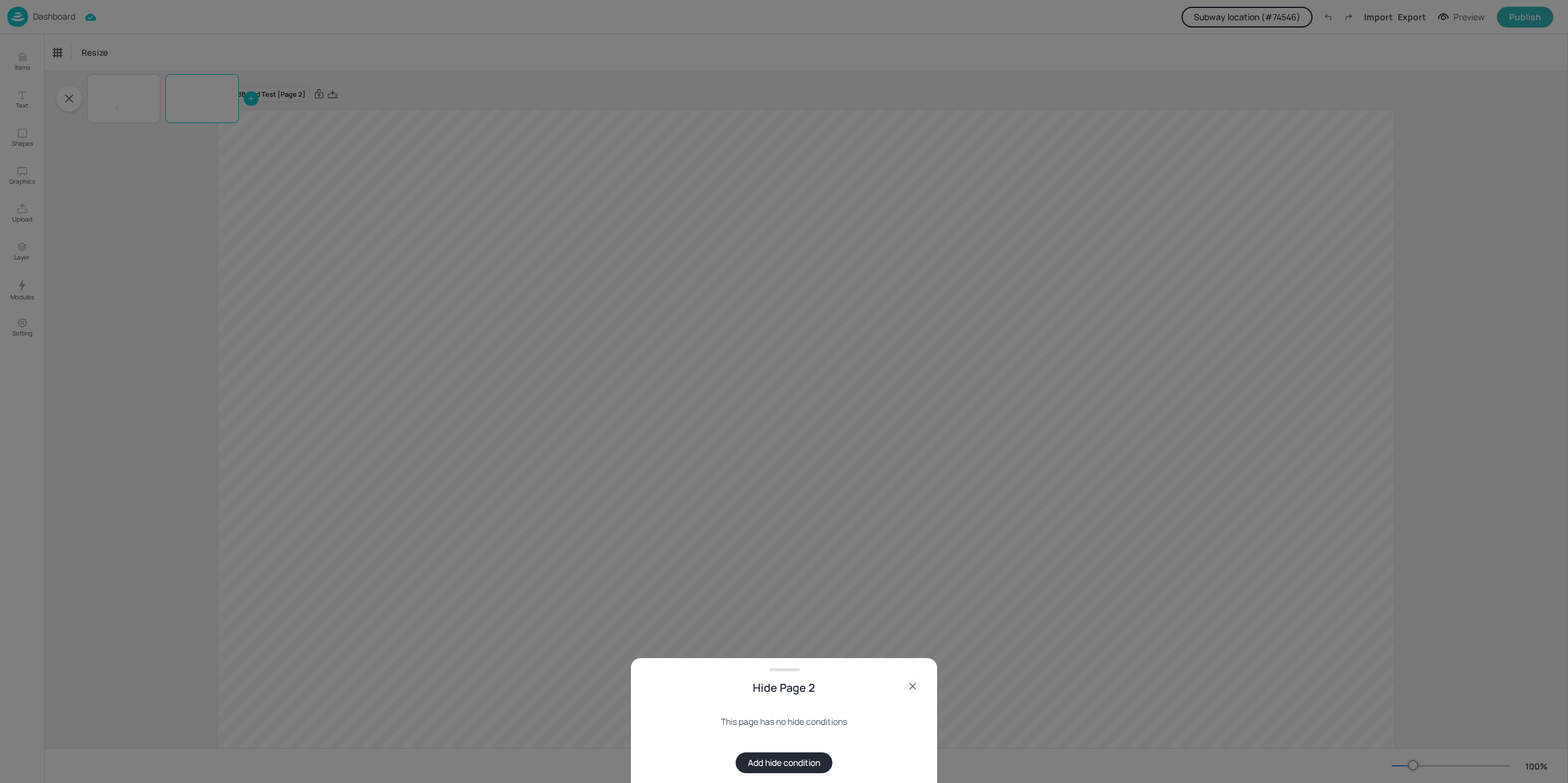
click at [195, 106] on div at bounding box center [784, 392] width 1568 height 783
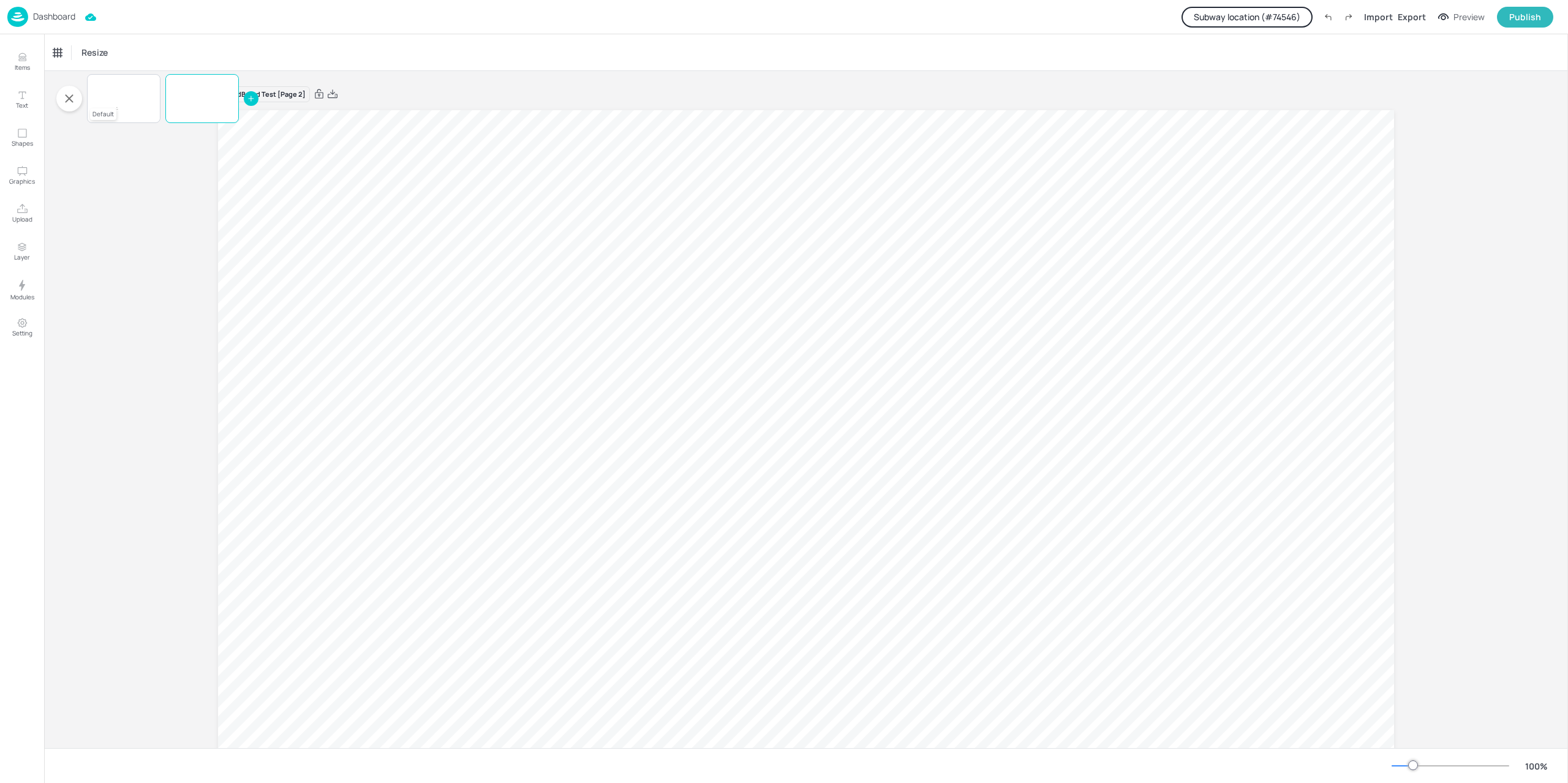
click at [133, 95] on video at bounding box center [123, 99] width 73 height 41
click at [179, 105] on div at bounding box center [202, 99] width 73 height 41
click at [213, 105] on div at bounding box center [202, 99] width 73 height 41
click at [214, 82] on icon "Hide condition" at bounding box center [215, 83] width 7 height 7
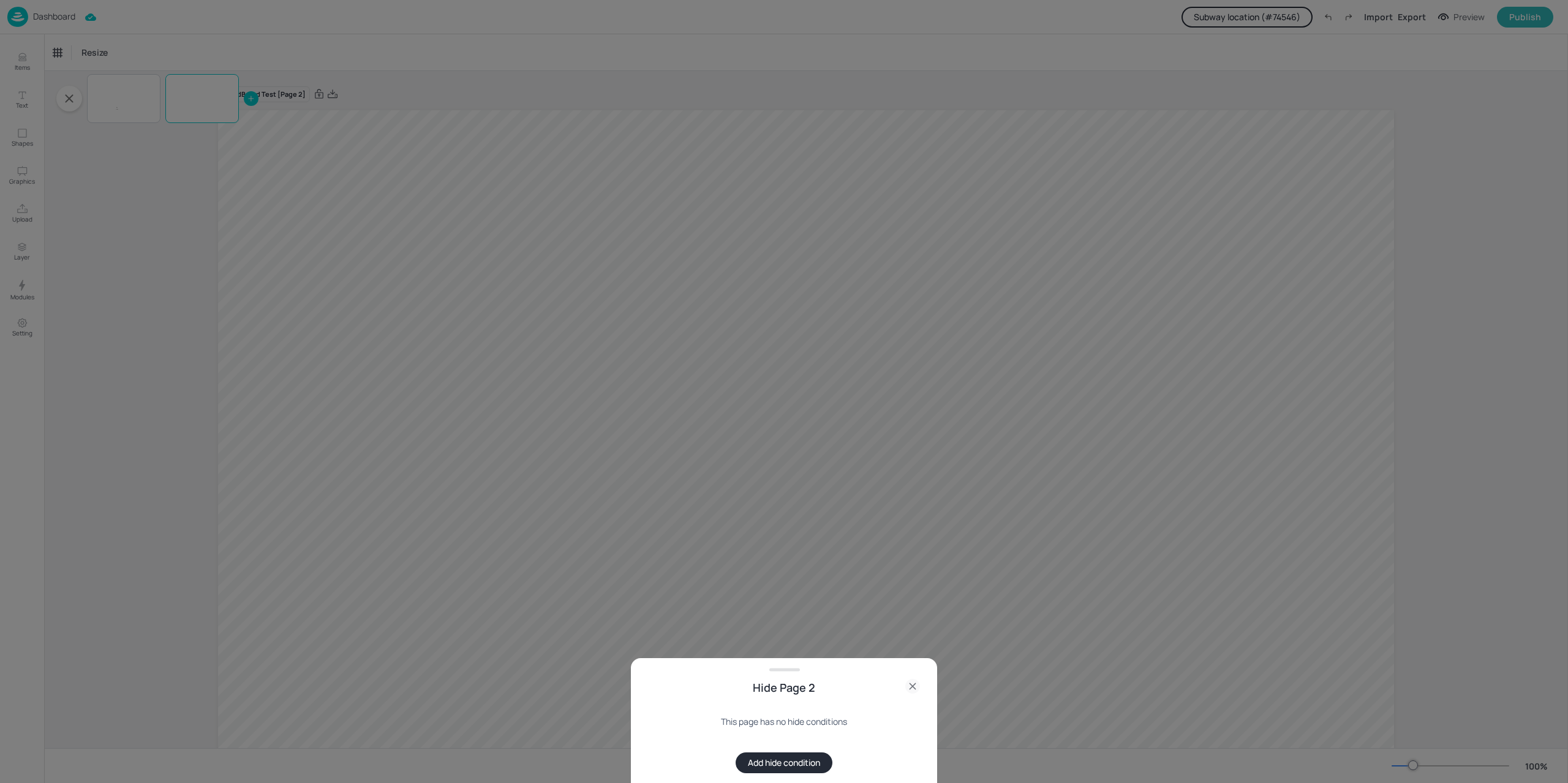
click at [772, 764] on button "Add hide condition" at bounding box center [783, 762] width 97 height 21
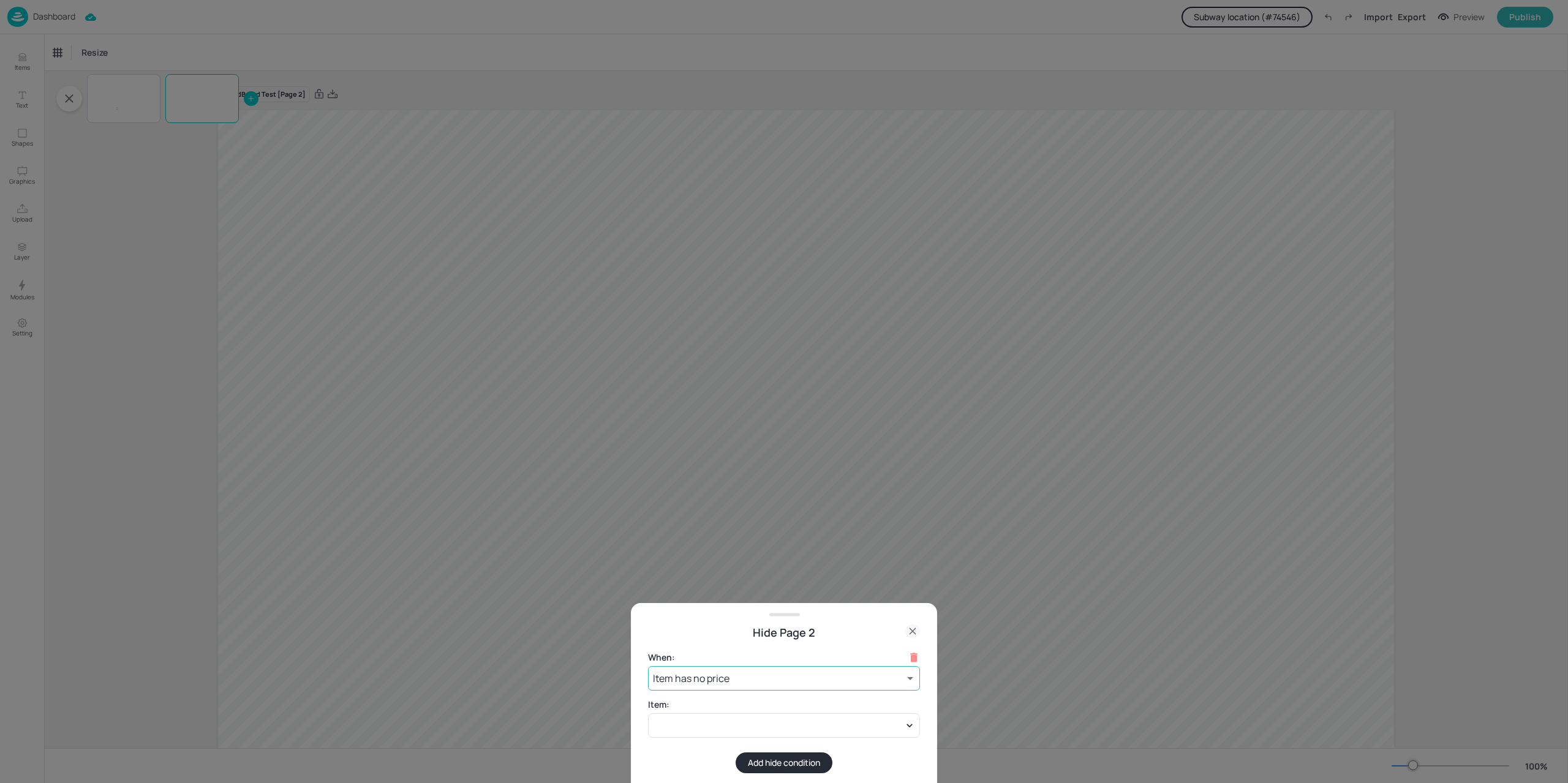
click at [784, 689] on body "Dashboard Subway location (# 74546 ) Import Export Preview Publish Items Text S…" at bounding box center [784, 392] width 1568 height 783
click at [784, 679] on div at bounding box center [784, 392] width 1568 height 783
click at [784, 679] on div "Item has no price Item is out of stock" at bounding box center [784, 392] width 1568 height 783
click at [758, 678] on body "Dashboard Subway location (# 74546 ) Import Export Preview Publish Items Text S…" at bounding box center [784, 392] width 1568 height 783
click at [731, 730] on li "Item is out of stock" at bounding box center [784, 728] width 272 height 22
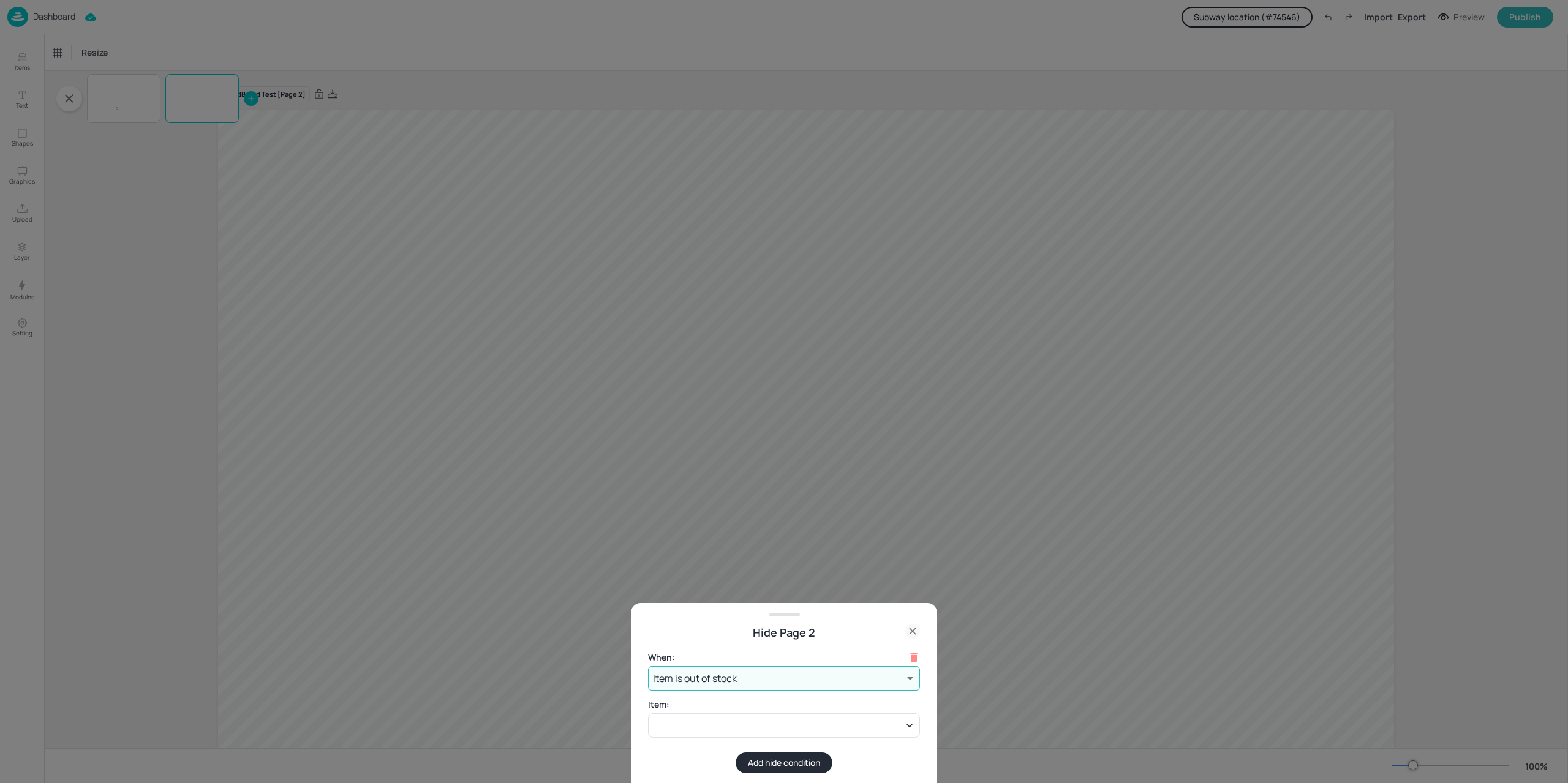
type input "outOfStock"
click at [762, 725] on div at bounding box center [784, 725] width 272 height 25
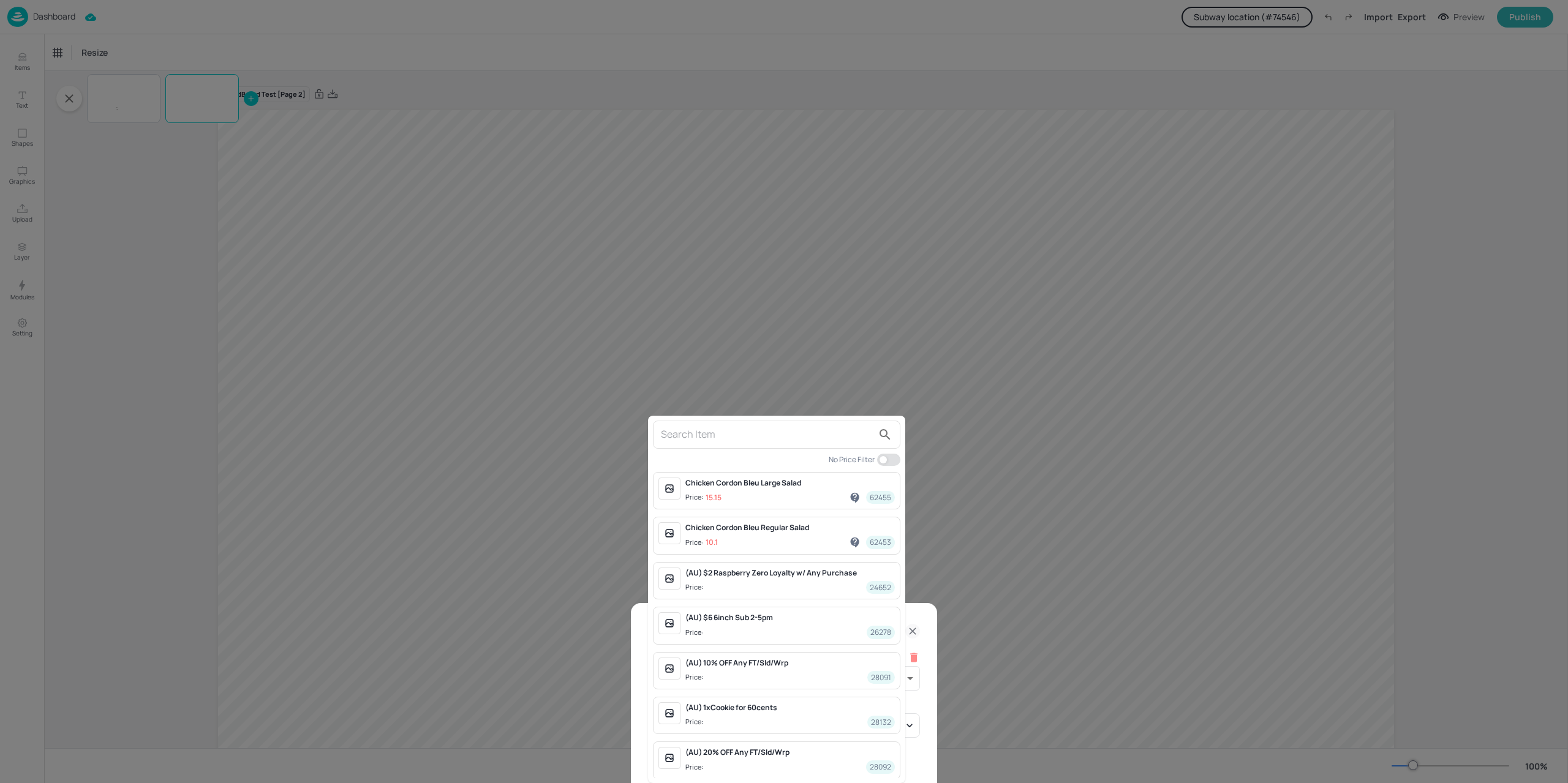
scroll to position [306, 0]
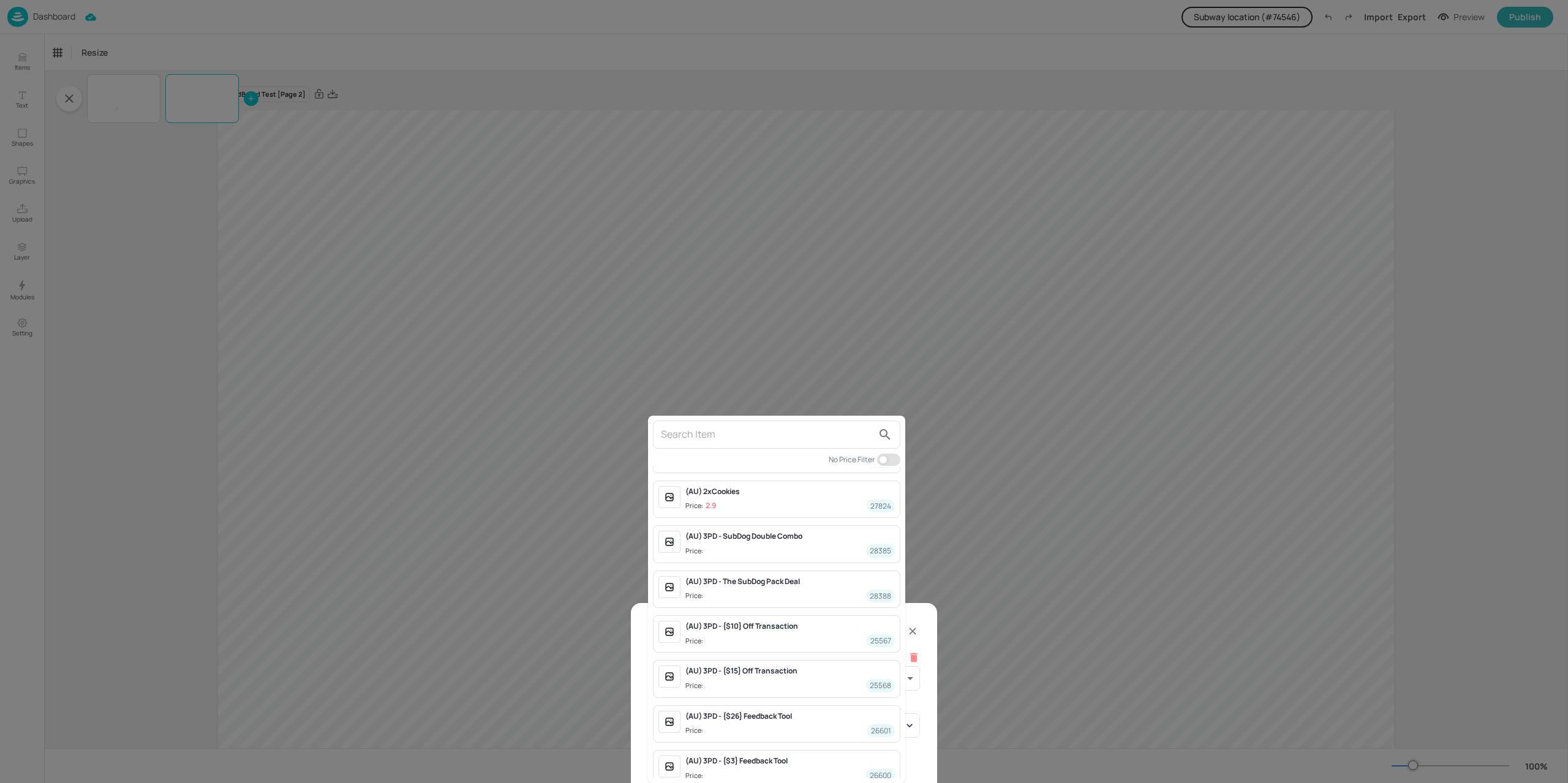
click at [748, 679] on span "Price: 25568" at bounding box center [790, 685] width 210 height 13
